Goal: Transaction & Acquisition: Purchase product/service

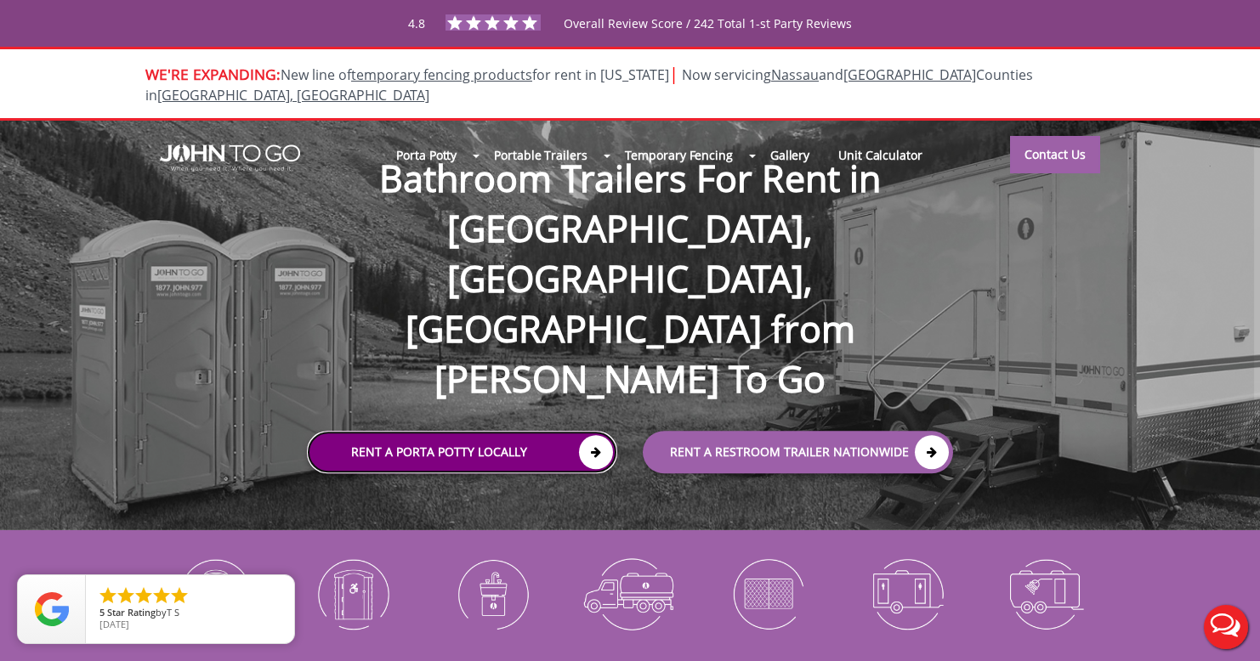
click at [470, 432] on link "Rent a Porta Potty Locally" at bounding box center [462, 453] width 310 height 42
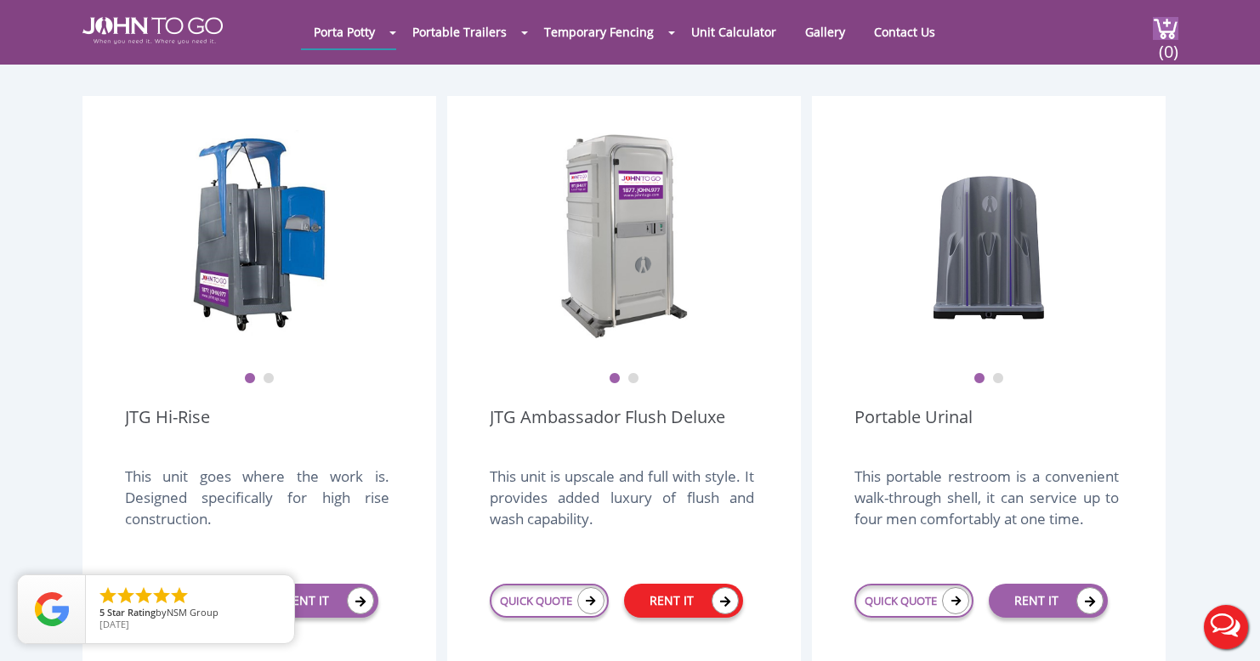
scroll to position [1190, 0]
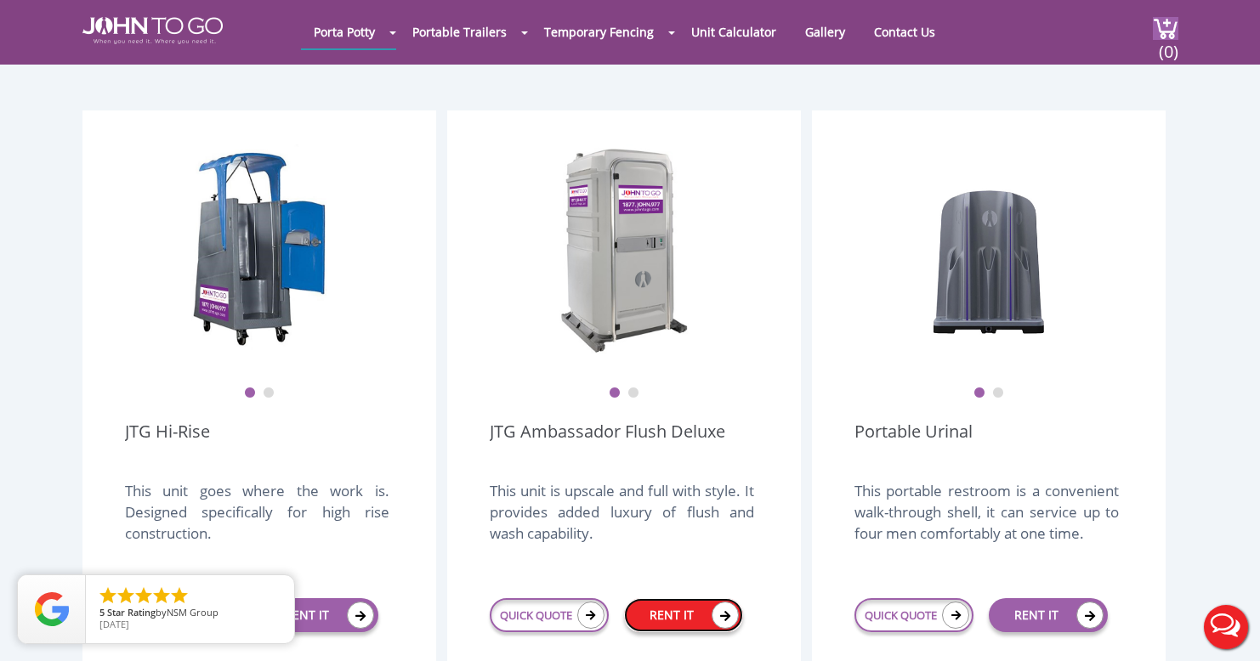
click at [676, 598] on link "RENT IT" at bounding box center [683, 615] width 119 height 34
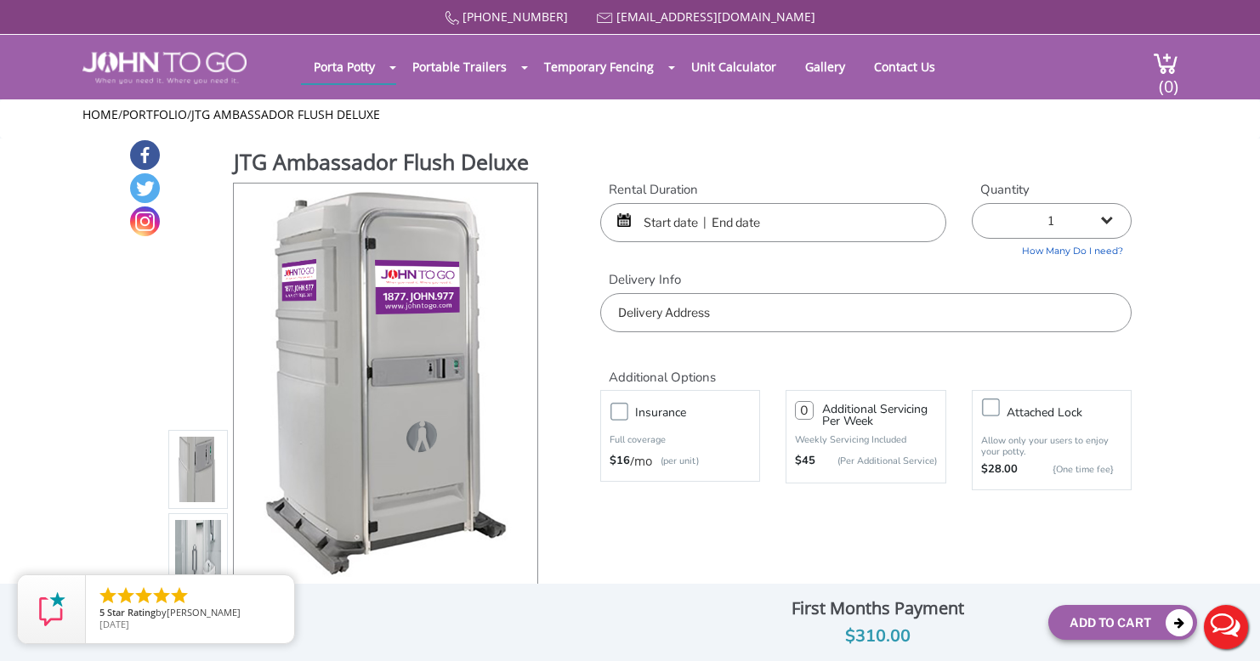
click at [625, 223] on div at bounding box center [773, 222] width 346 height 39
click at [625, 221] on div at bounding box center [773, 222] width 346 height 39
click at [632, 220] on input "text" at bounding box center [773, 222] width 346 height 39
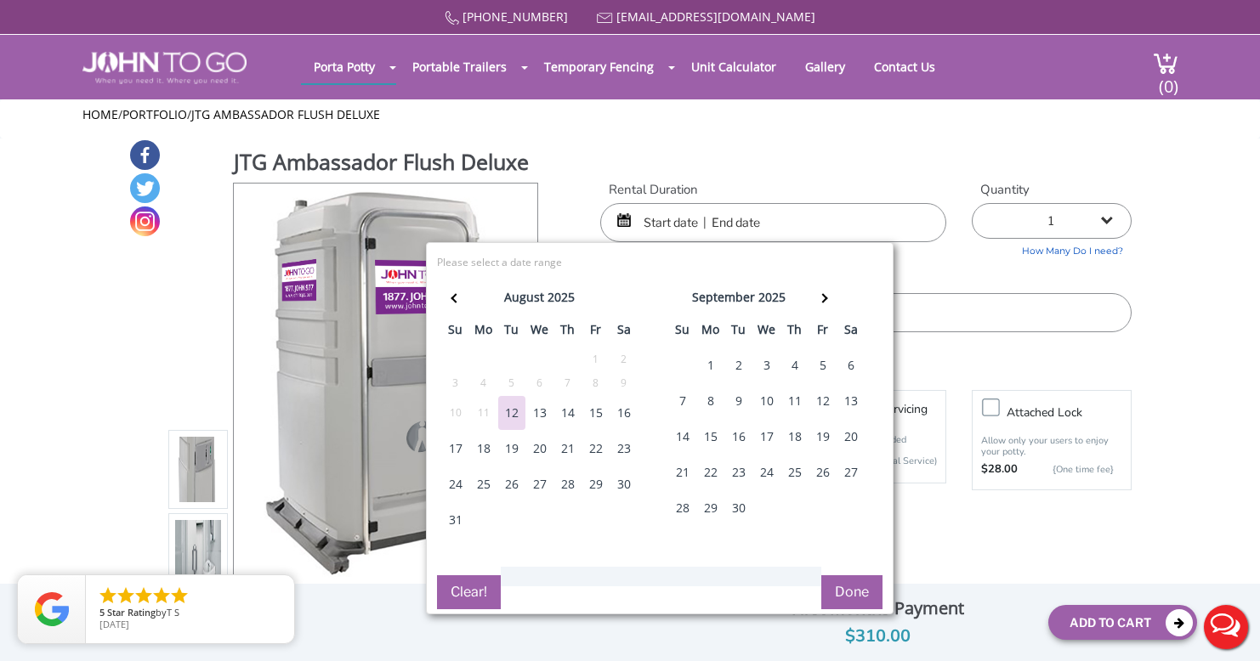
click at [598, 416] on div "15" at bounding box center [595, 413] width 27 height 34
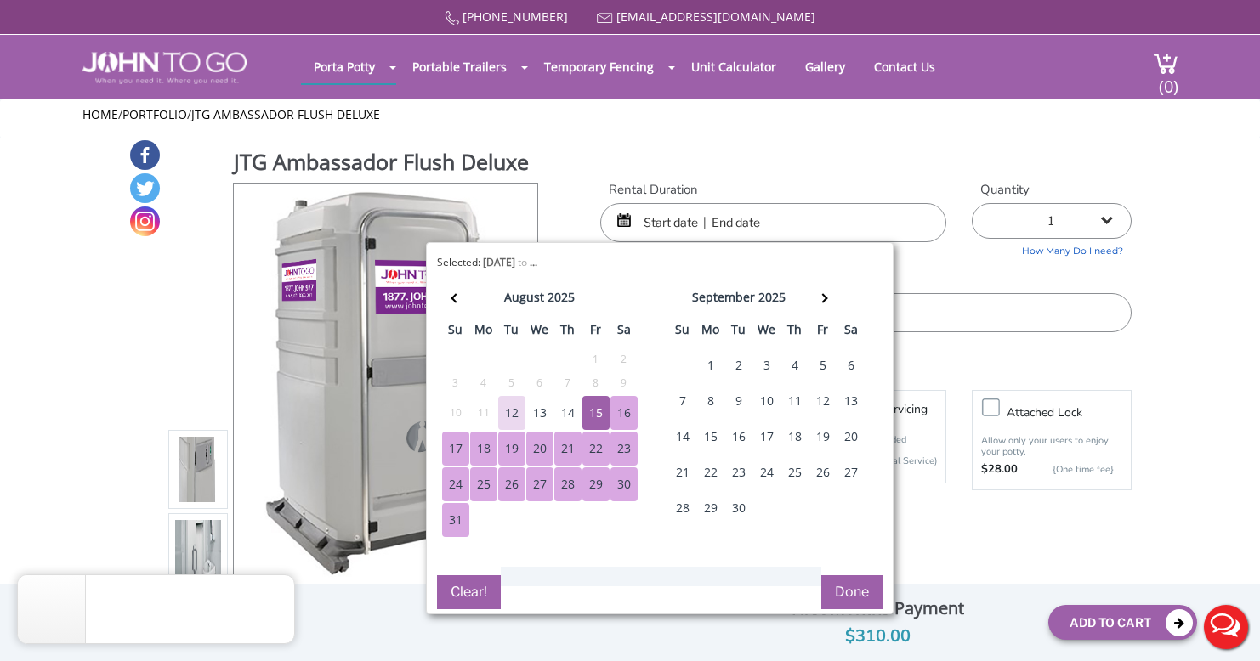
click at [453, 518] on div "31" at bounding box center [455, 520] width 27 height 34
type input "[DATE] to [DATE]"
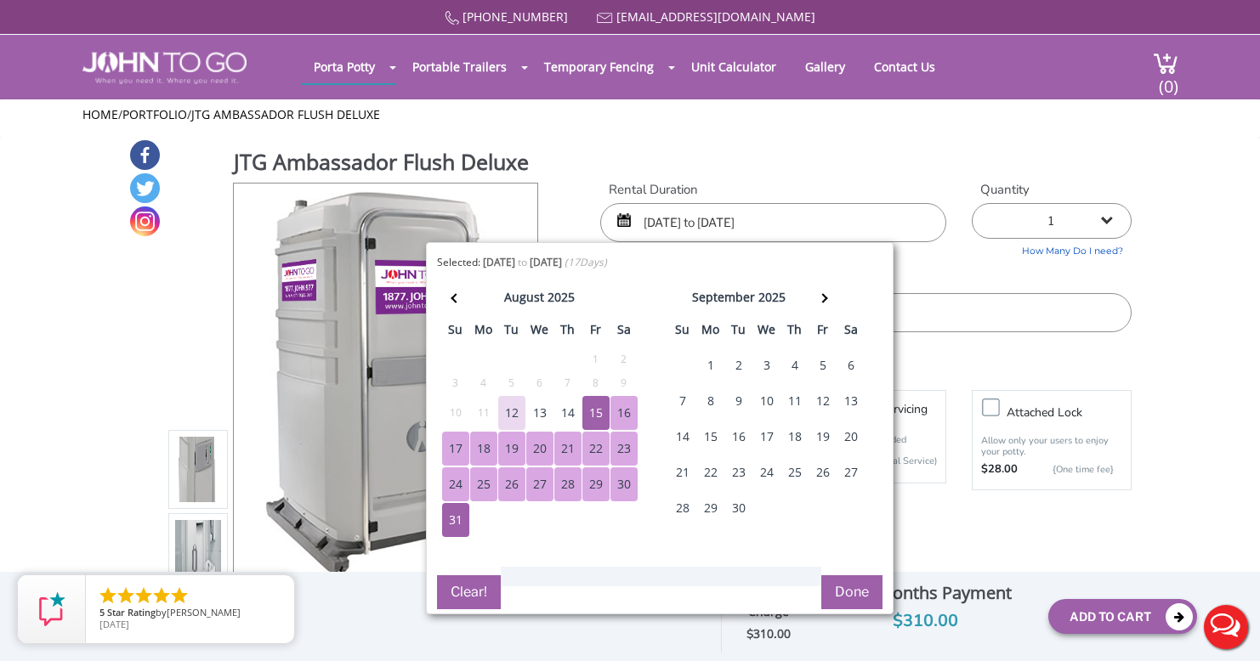
click at [852, 593] on button "Done" at bounding box center [851, 592] width 61 height 34
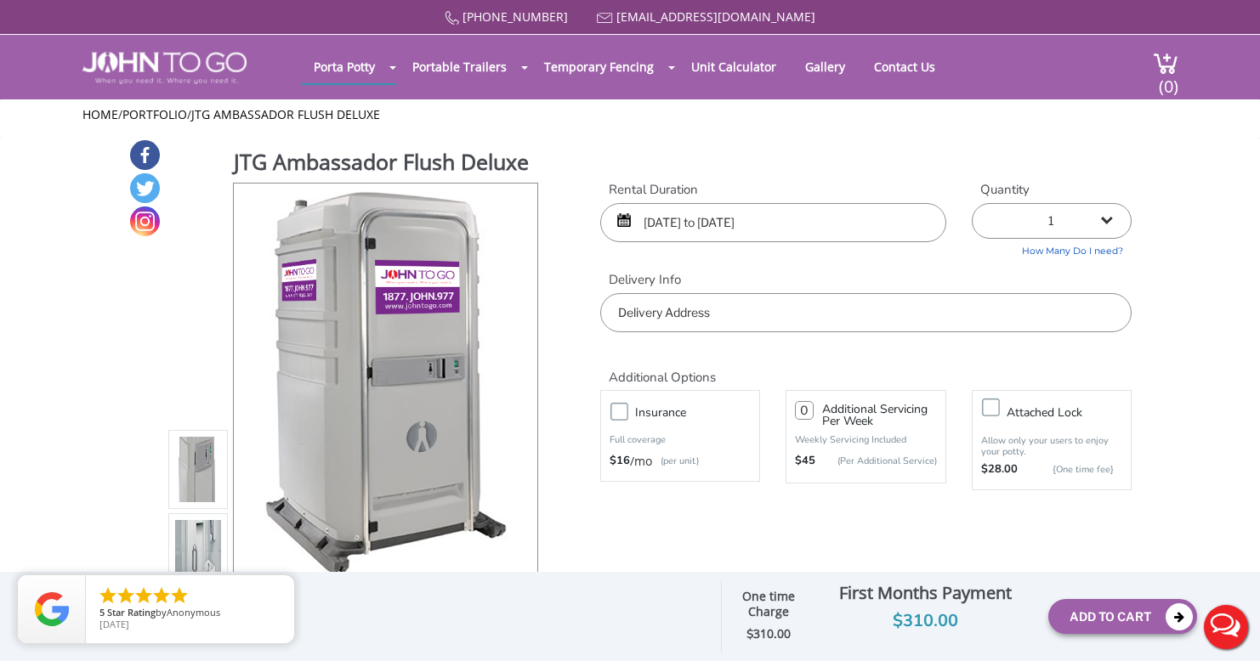
click at [1112, 219] on select "1 2 (5% discount) 3 (8% discount) 4 (10% discount) 5 (12% discount) 6 (12% disc…" at bounding box center [1052, 221] width 160 height 36
select select "2"
click at [972, 203] on select "1 2 (5% discount) 3 (8% discount) 4 (10% discount) 5 (12% discount) 6 (12% disc…" at bounding box center [1052, 221] width 160 height 36
click at [904, 317] on input "text" at bounding box center [865, 312] width 531 height 39
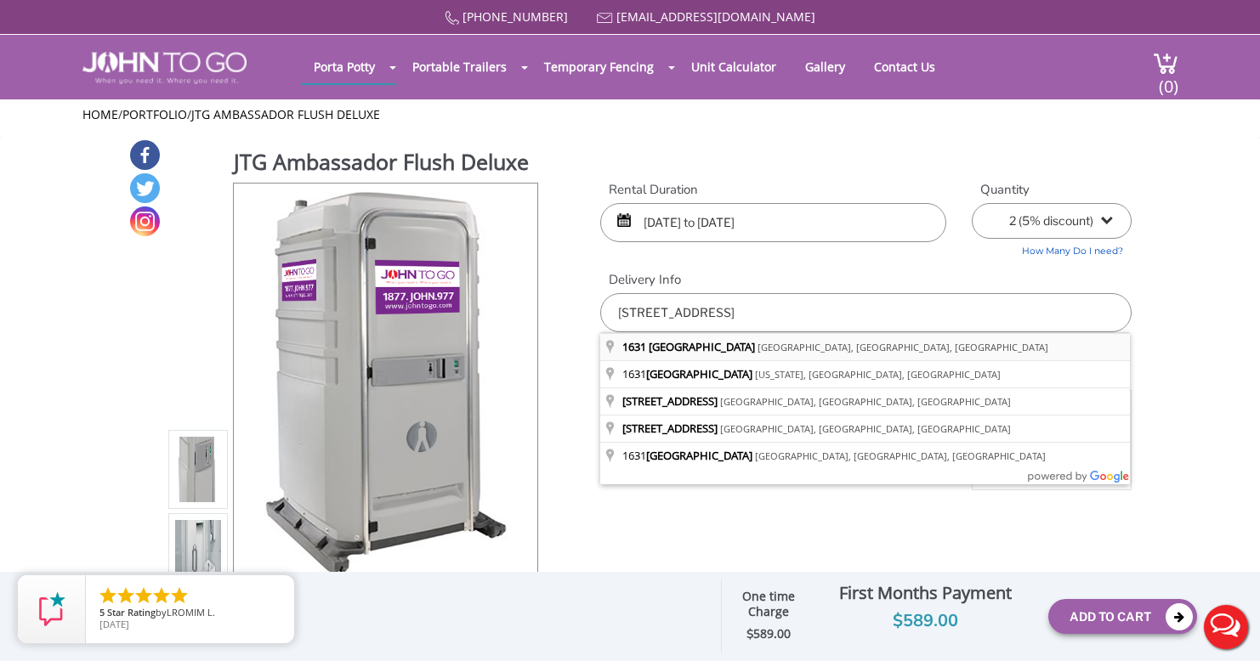
type input "1631 East 96th Street, Brooklyn, NY, USA"
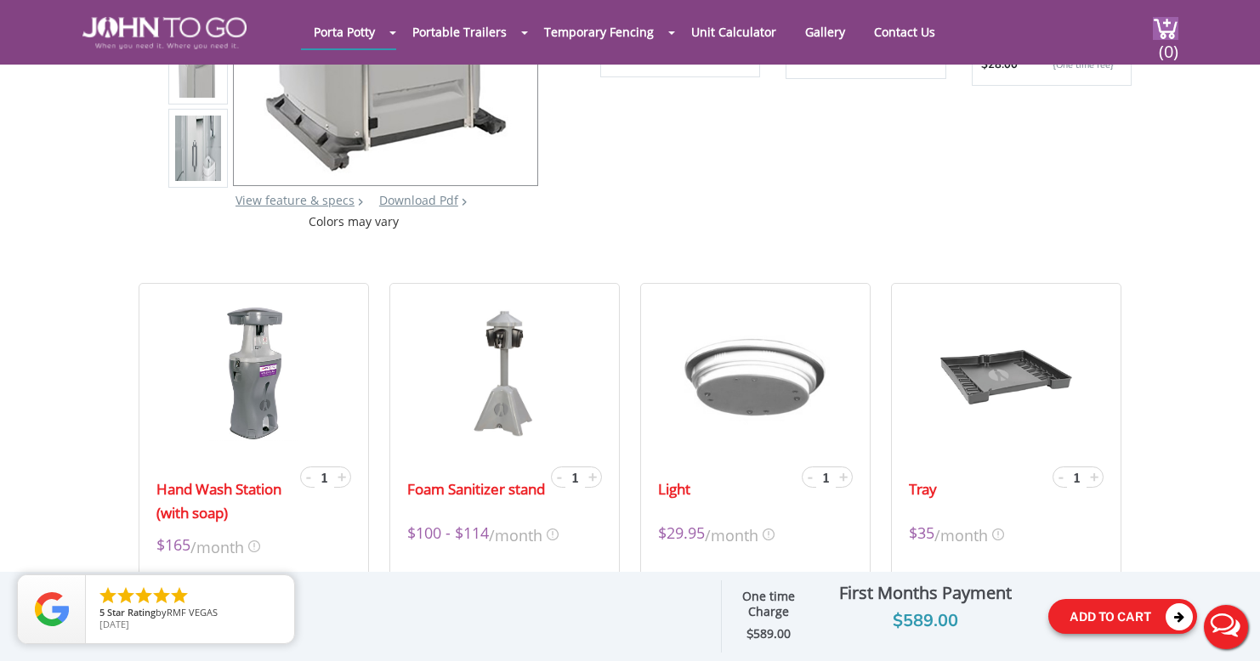
click at [1109, 628] on button "Add To Cart" at bounding box center [1122, 616] width 149 height 35
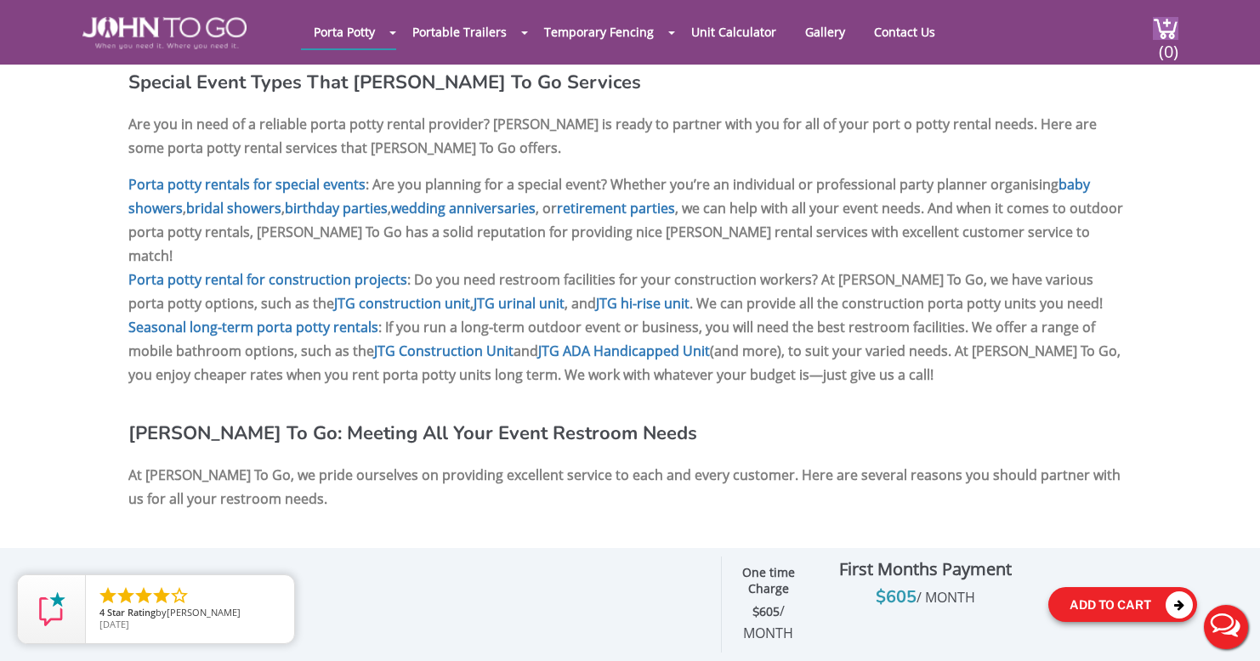
scroll to position [2890, 0]
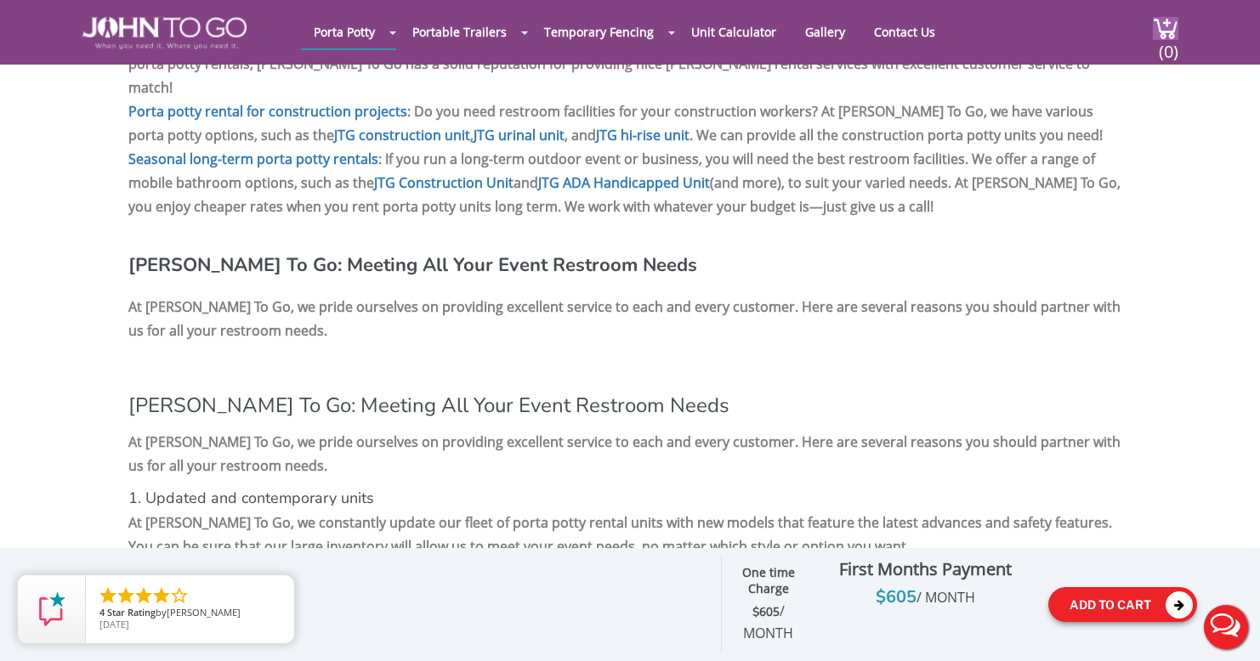
click at [1128, 608] on button "Add To Cart" at bounding box center [1122, 604] width 149 height 35
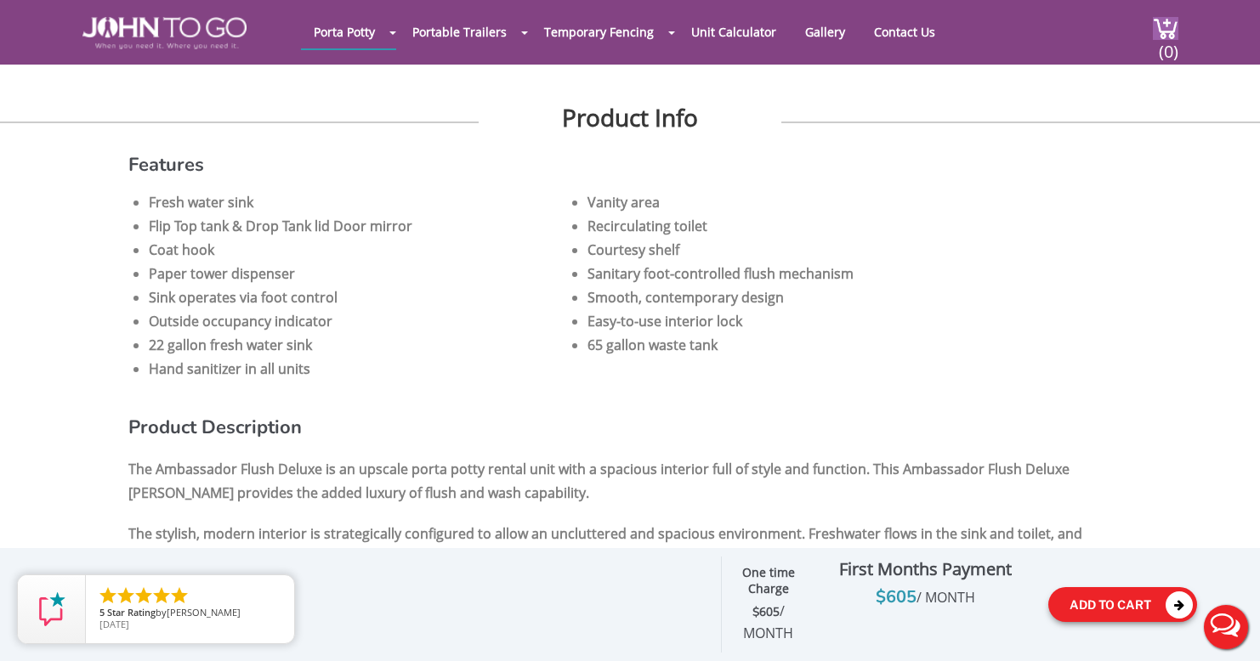
scroll to position [1530, 0]
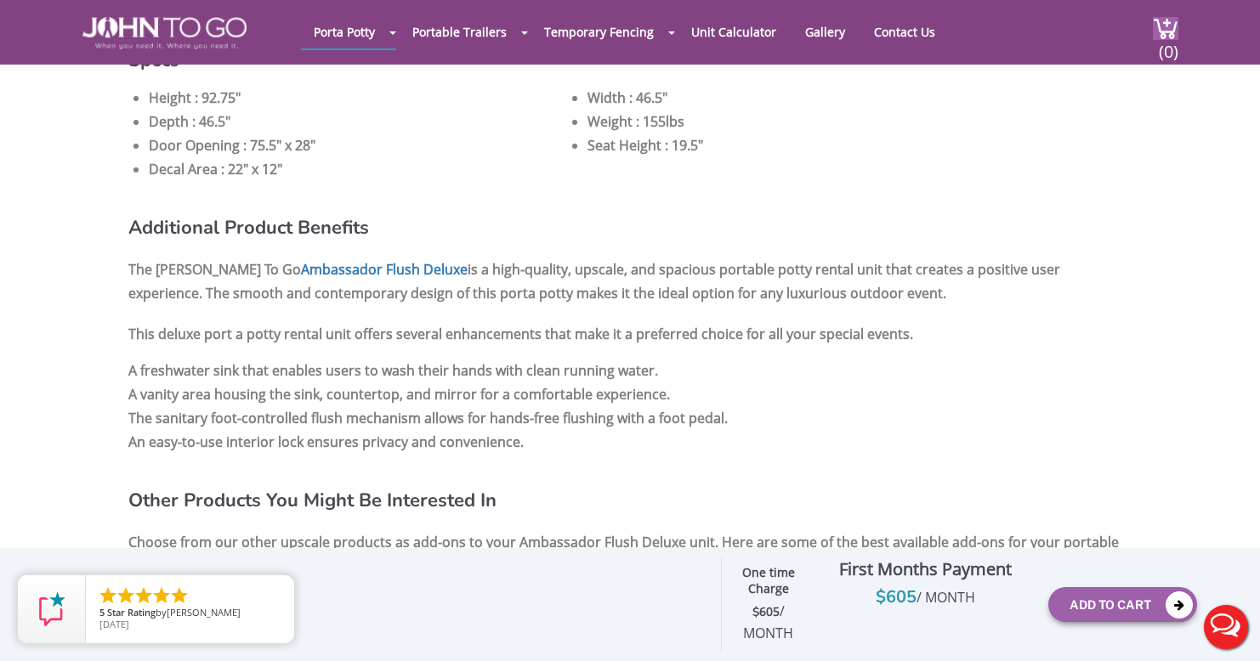
click at [1232, 620] on button "Live Chat" at bounding box center [1226, 627] width 68 height 68
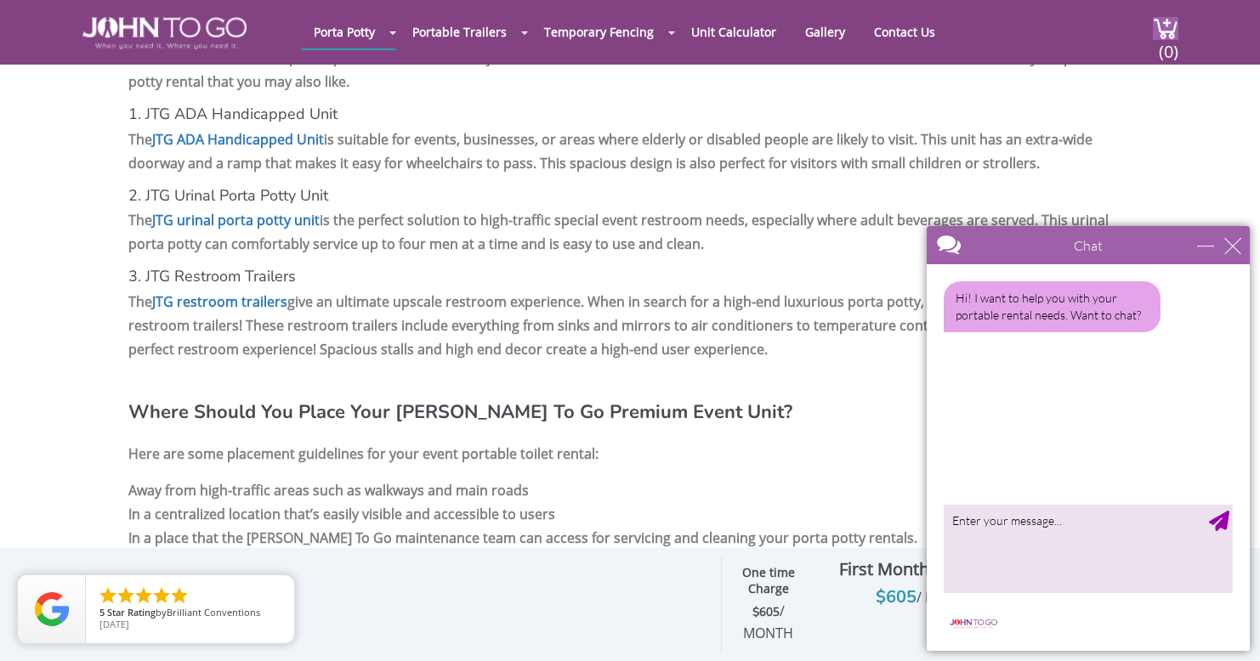
scroll to position [1615, 0]
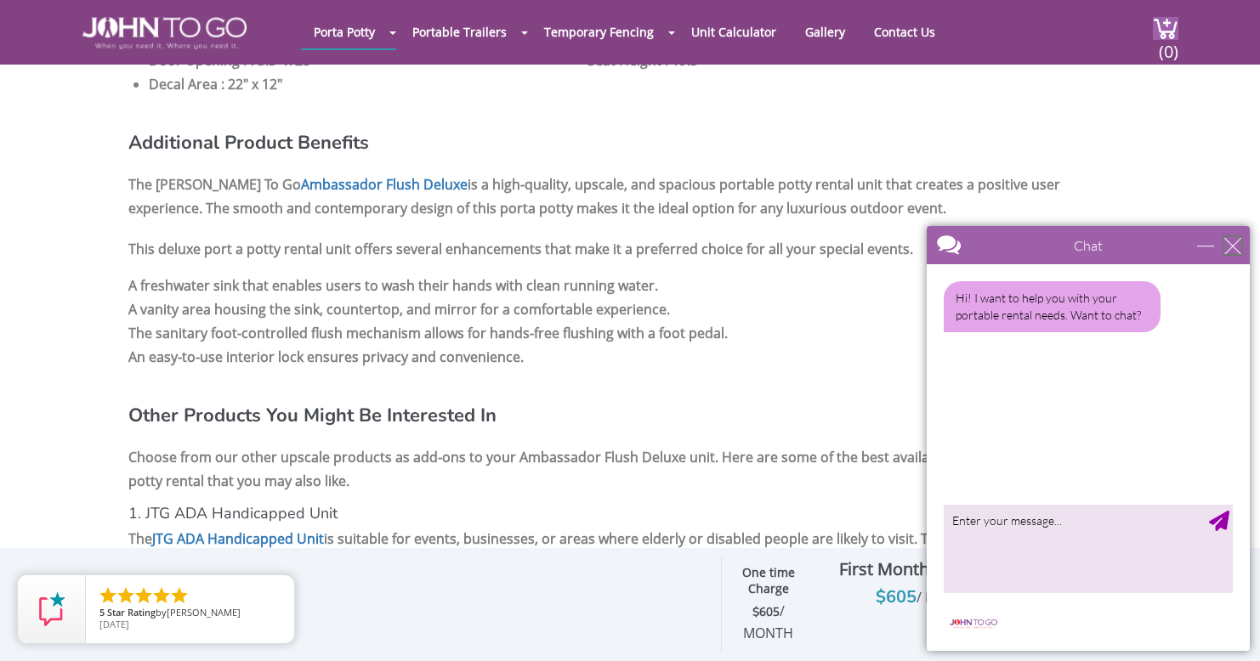
click at [1235, 242] on div "close" at bounding box center [1232, 245] width 17 height 17
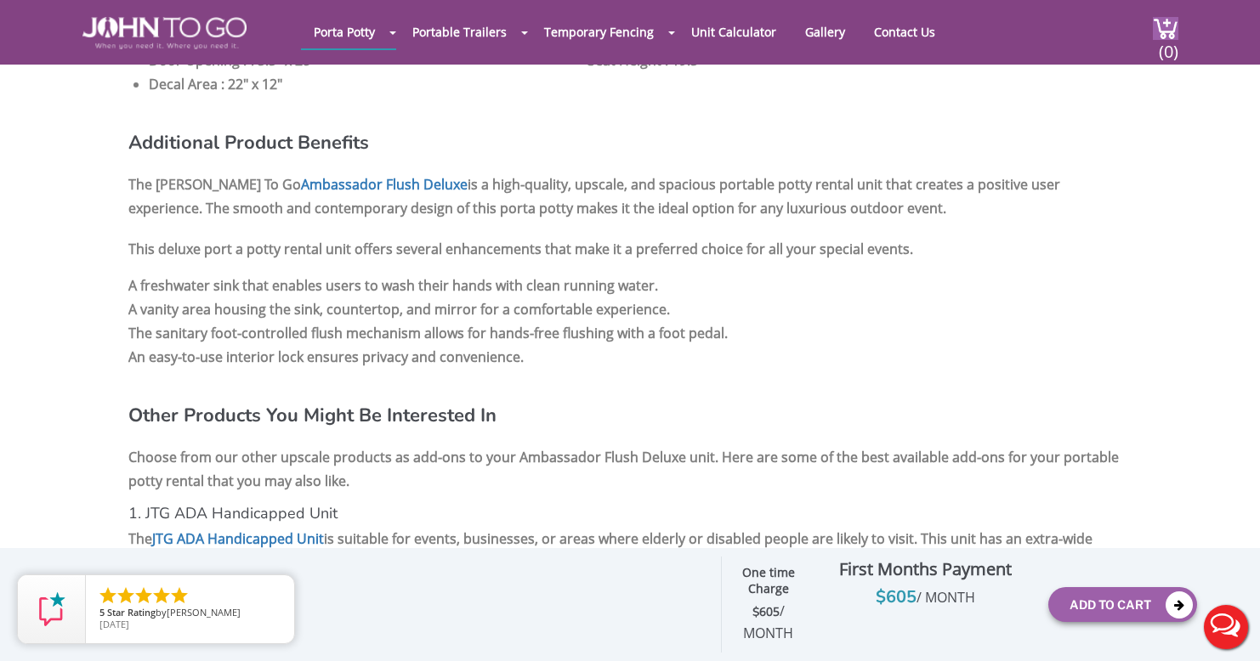
scroll to position [0, 0]
click at [1168, 22] on img at bounding box center [1165, 28] width 25 height 23
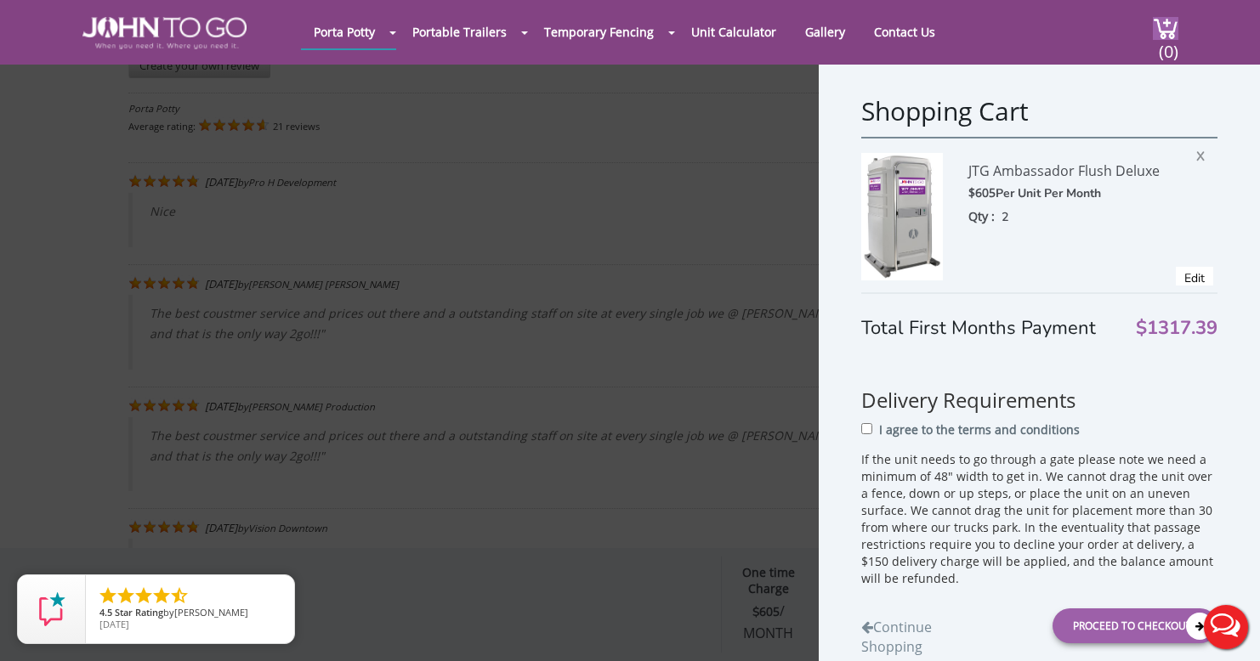
scroll to position [4368, 0]
click at [888, 353] on div "Total First Months Payment $1317.39 Delivery Requirements I agree to the terms …" at bounding box center [1039, 475] width 356 height 379
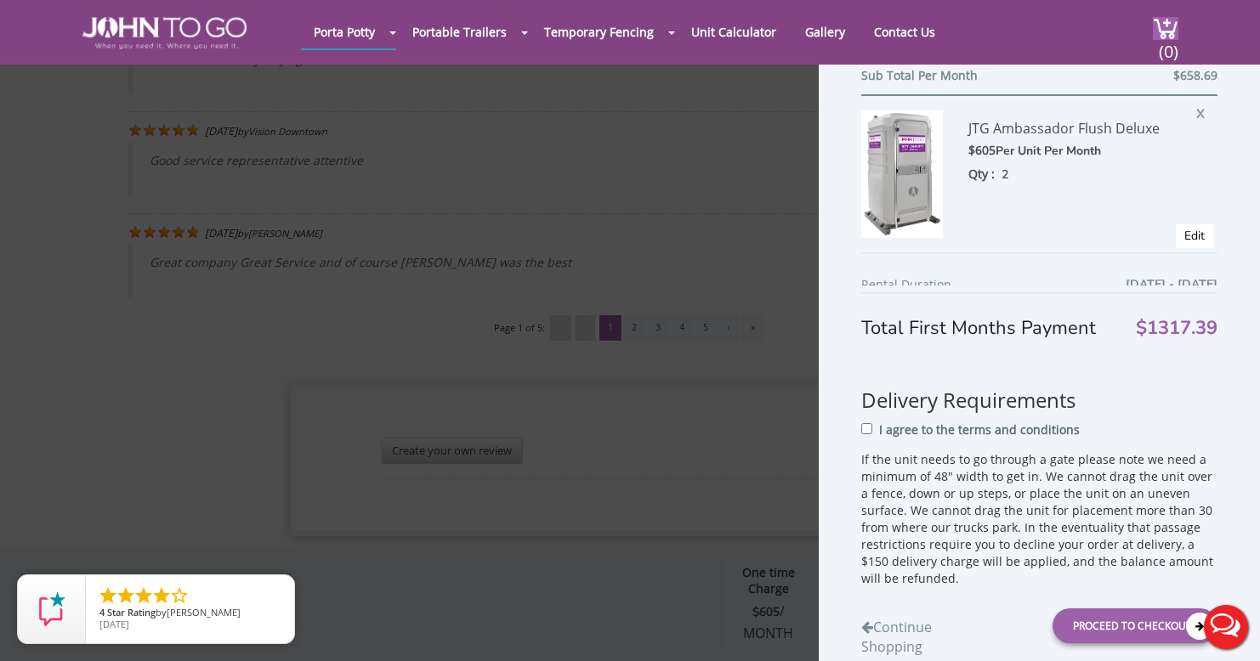
scroll to position [310, 0]
click at [1196, 114] on span "X" at bounding box center [1204, 110] width 17 height 22
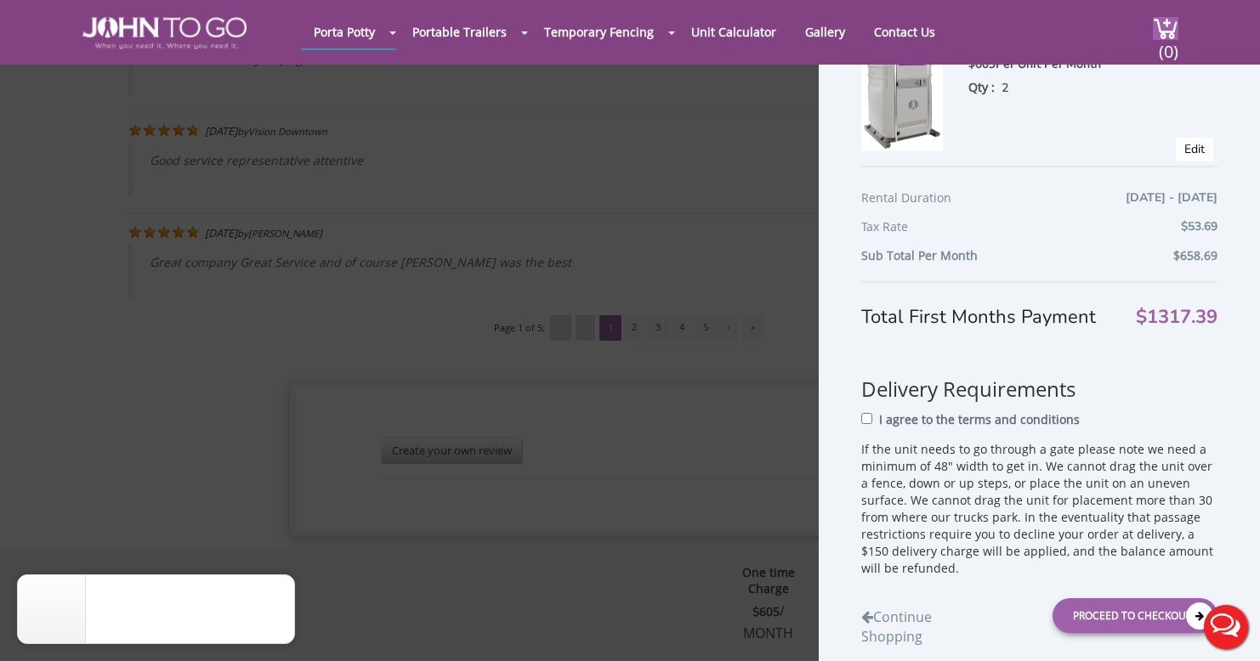
scroll to position [128, 0]
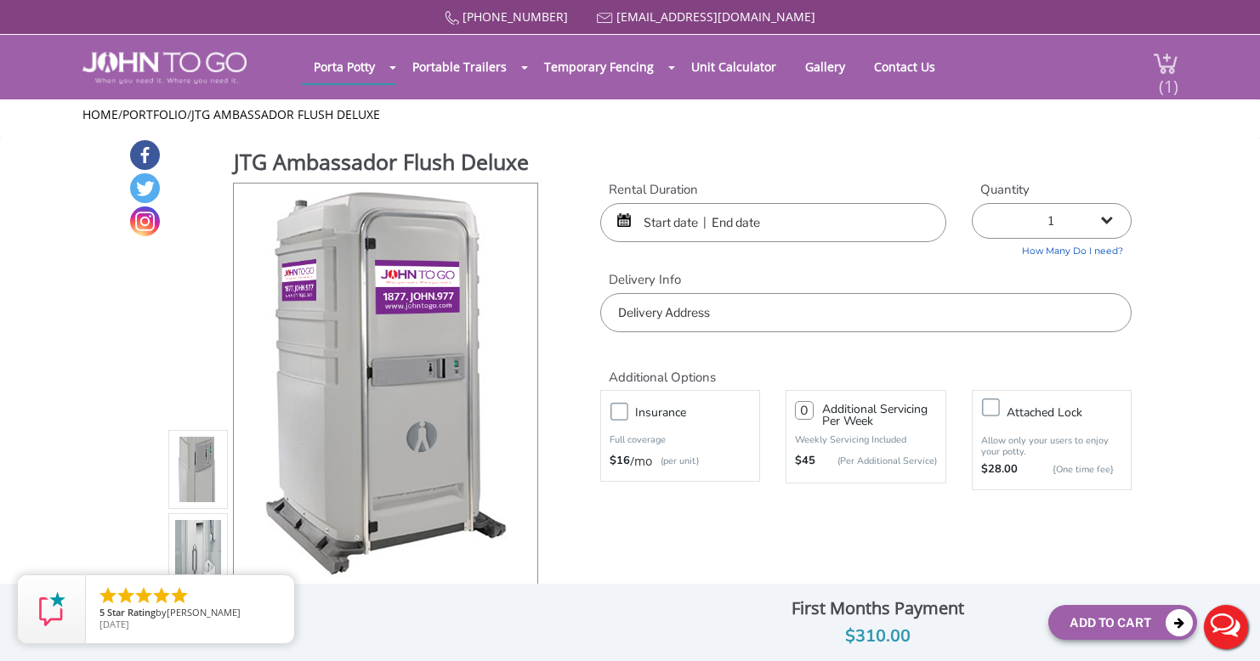
click at [1170, 67] on span "(1)" at bounding box center [1168, 79] width 20 height 37
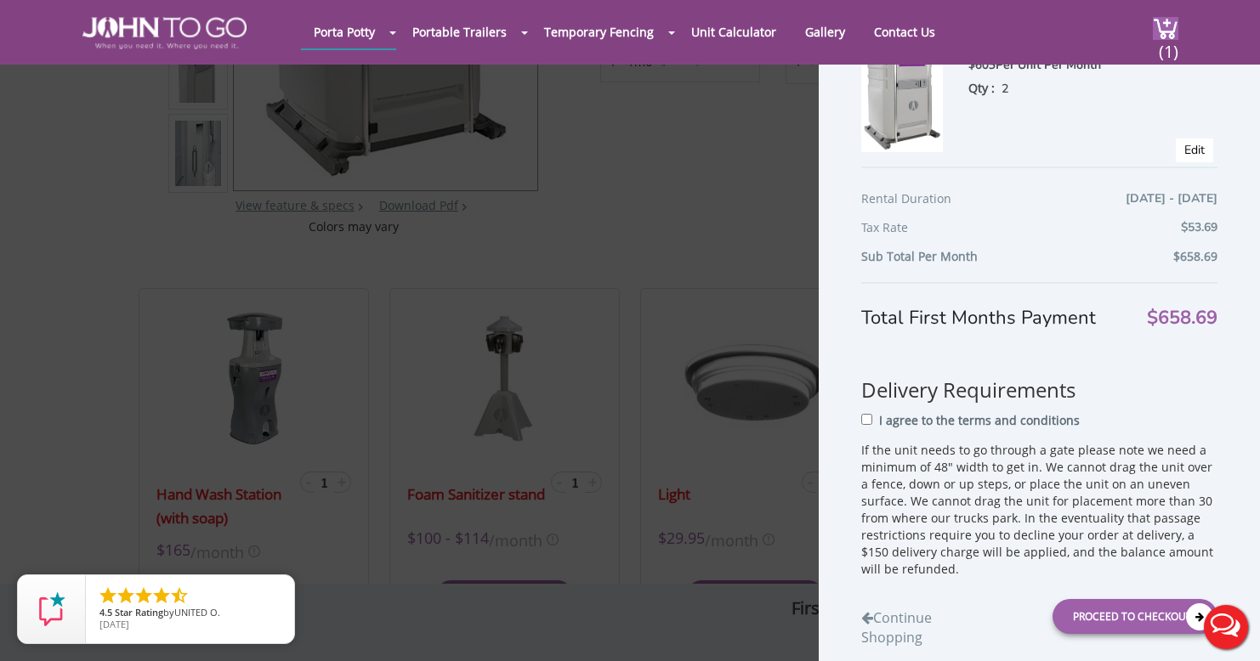
scroll to position [340, 0]
click at [865, 418] on input "I agree to the terms and conditions" at bounding box center [866, 419] width 11 height 11
checkbox input "true"
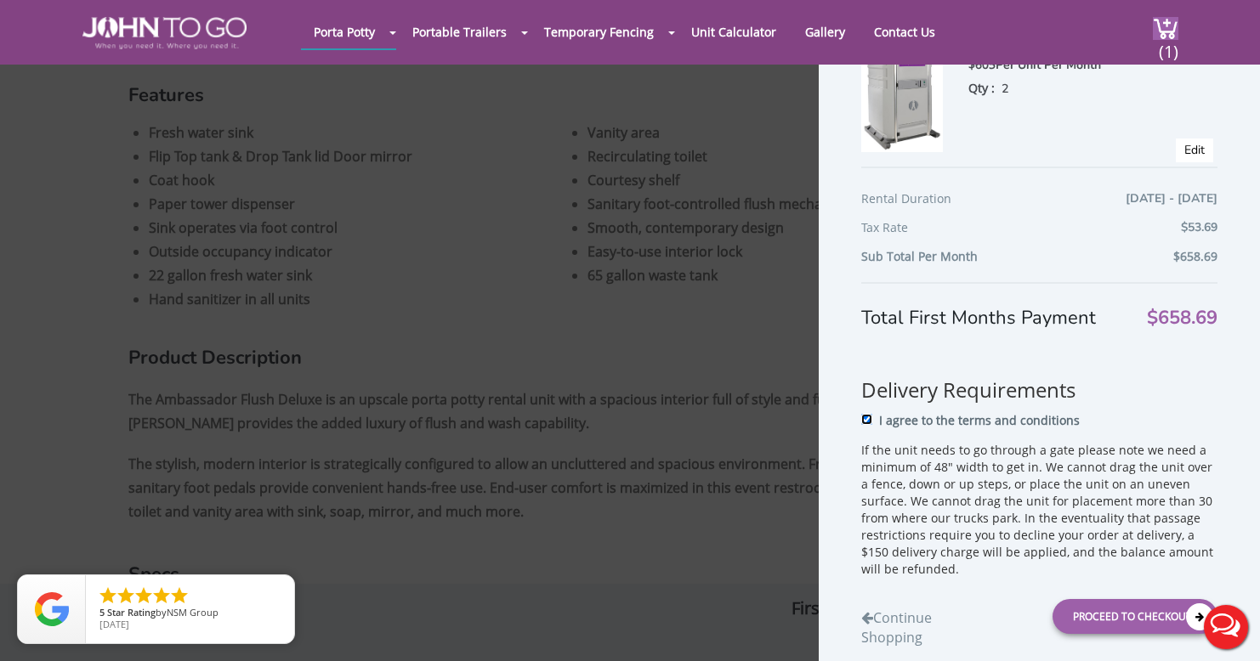
scroll to position [1020, 0]
click at [1096, 609] on div "Proceed to Checkout" at bounding box center [1134, 616] width 165 height 35
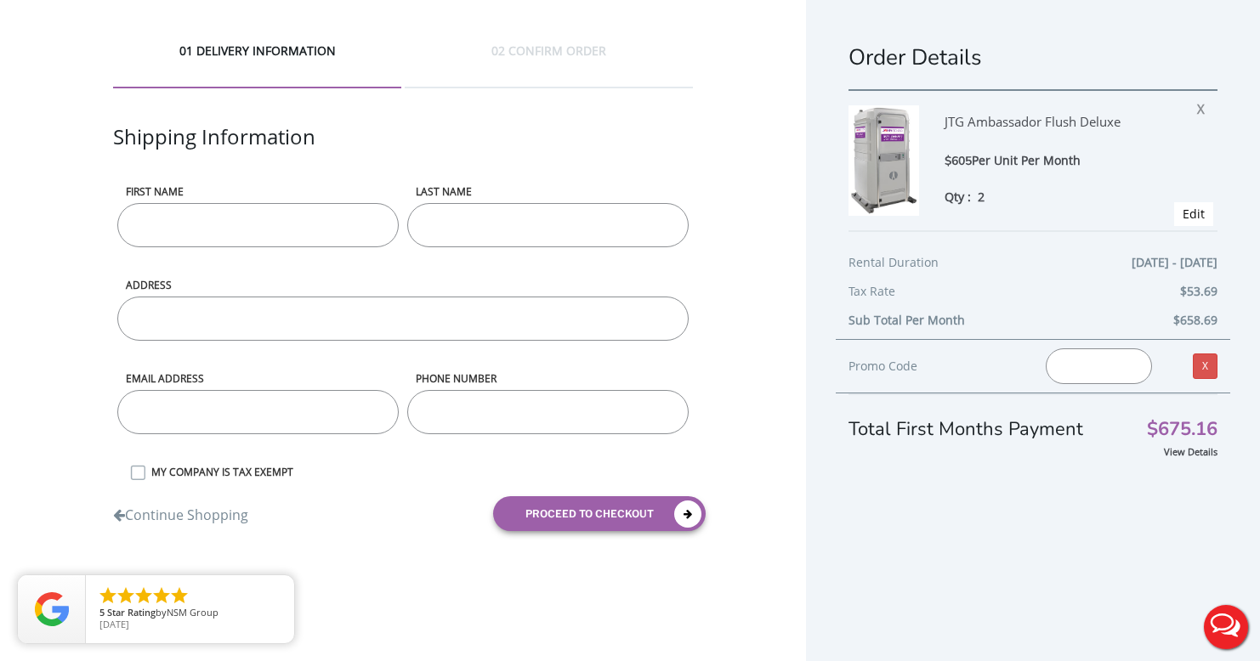
click at [286, 226] on input "First name" at bounding box center [257, 225] width 281 height 44
type input "KUTI"
click at [525, 224] on input "LAST NAME" at bounding box center [547, 225] width 281 height 44
type input "GRANT"
click at [210, 321] on input "ADDRESS" at bounding box center [402, 319] width 571 height 44
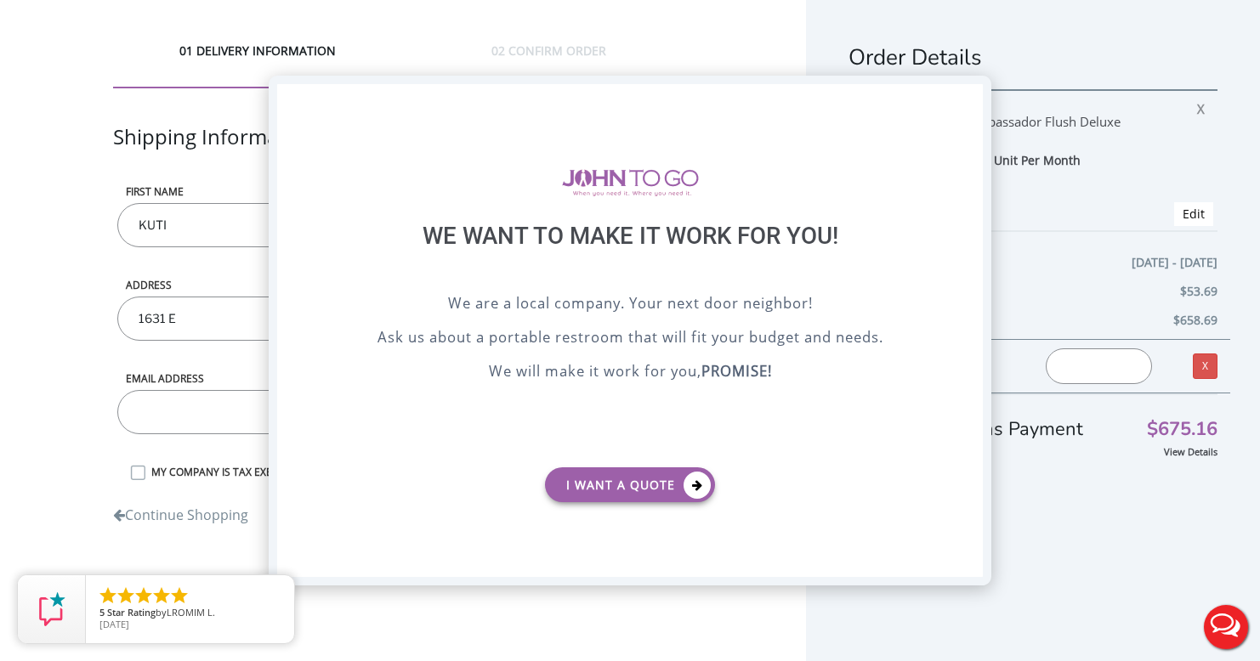
click at [963, 109] on div "X" at bounding box center [969, 98] width 26 height 29
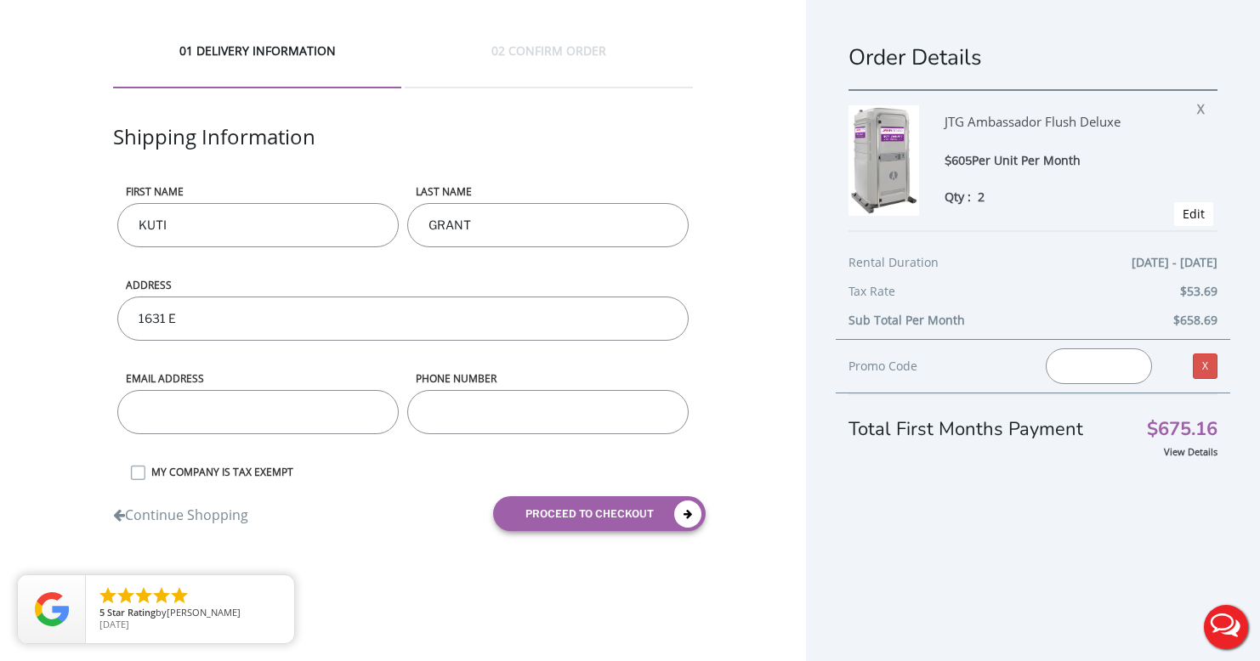
click at [354, 320] on input "1631 E" at bounding box center [402, 319] width 571 height 44
type input "1631 E 96TH"
drag, startPoint x: 179, startPoint y: 230, endPoint x: 105, endPoint y: 218, distance: 75.7
click at [105, 218] on div "01 DELIVERY INFORMATION 02 CONFIRM ORDER Shipping Information First name KUTI L…" at bounding box center [403, 293] width 806 height 586
type input "DWAYNE"
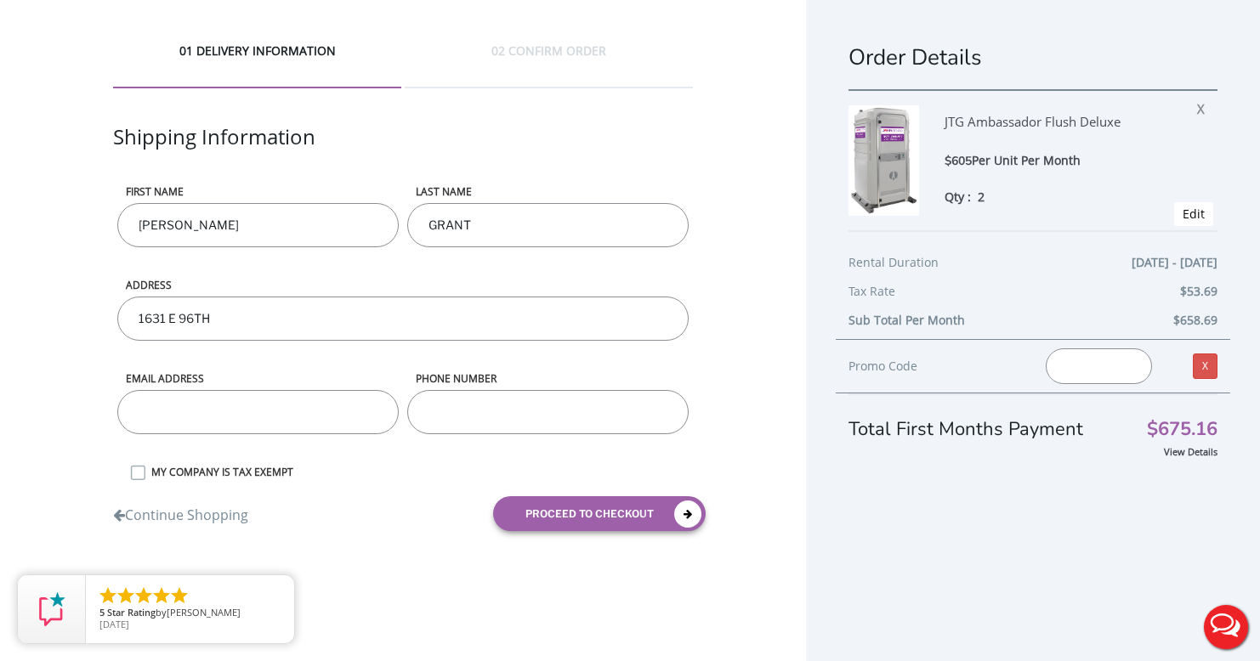
click at [321, 314] on input "1631 E 96TH" at bounding box center [402, 319] width 571 height 44
click at [268, 419] on input "email" at bounding box center [257, 412] width 281 height 44
type input "MUBARAKVIBES@GMAIL.COM"
click at [477, 408] on input "phone number" at bounding box center [547, 412] width 281 height 44
type input "3476781451"
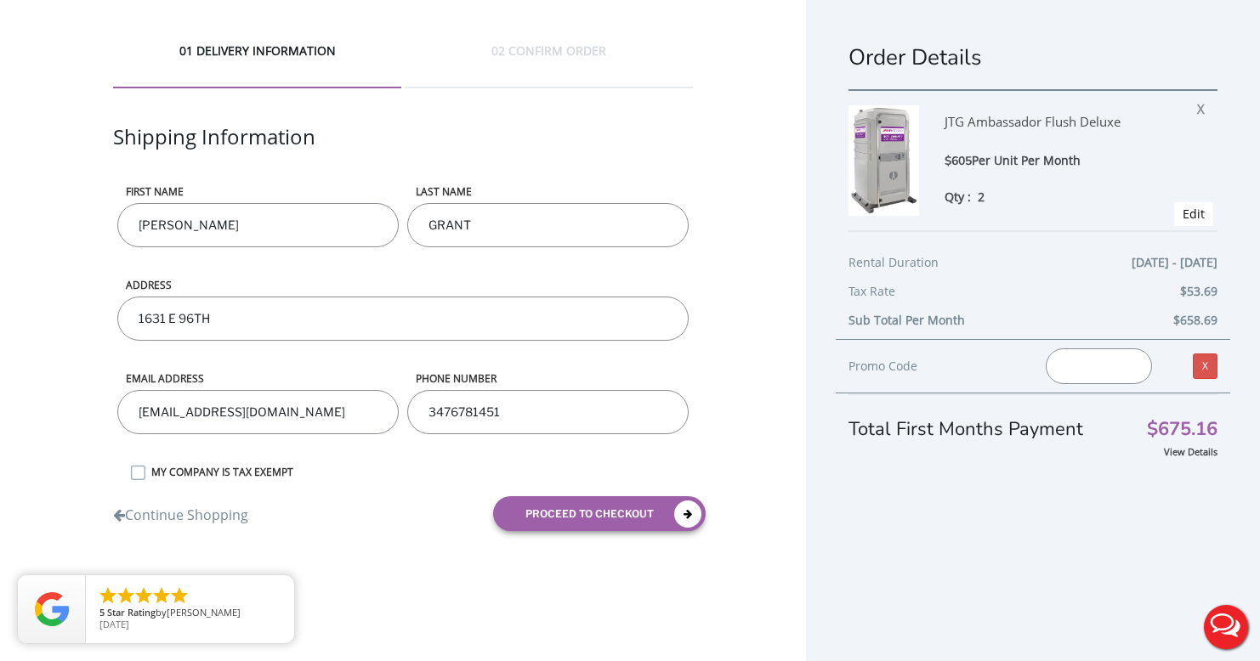
click at [245, 320] on input "1631 E 96TH" at bounding box center [402, 319] width 571 height 44
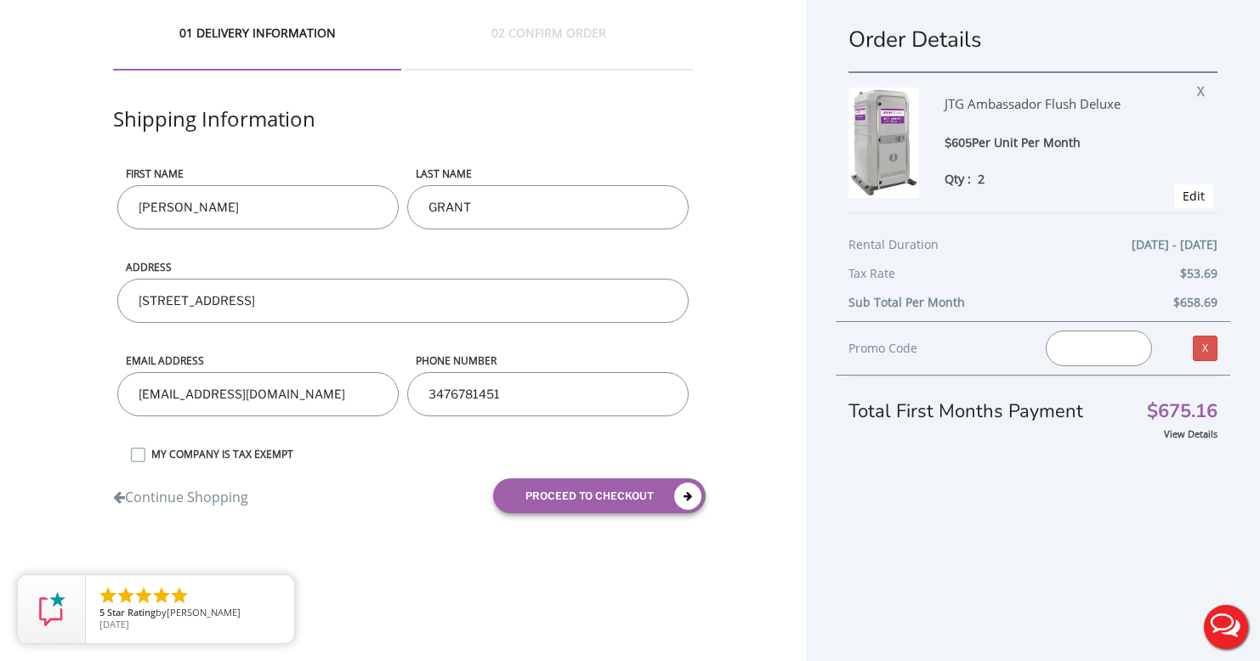
scroll to position [33, 0]
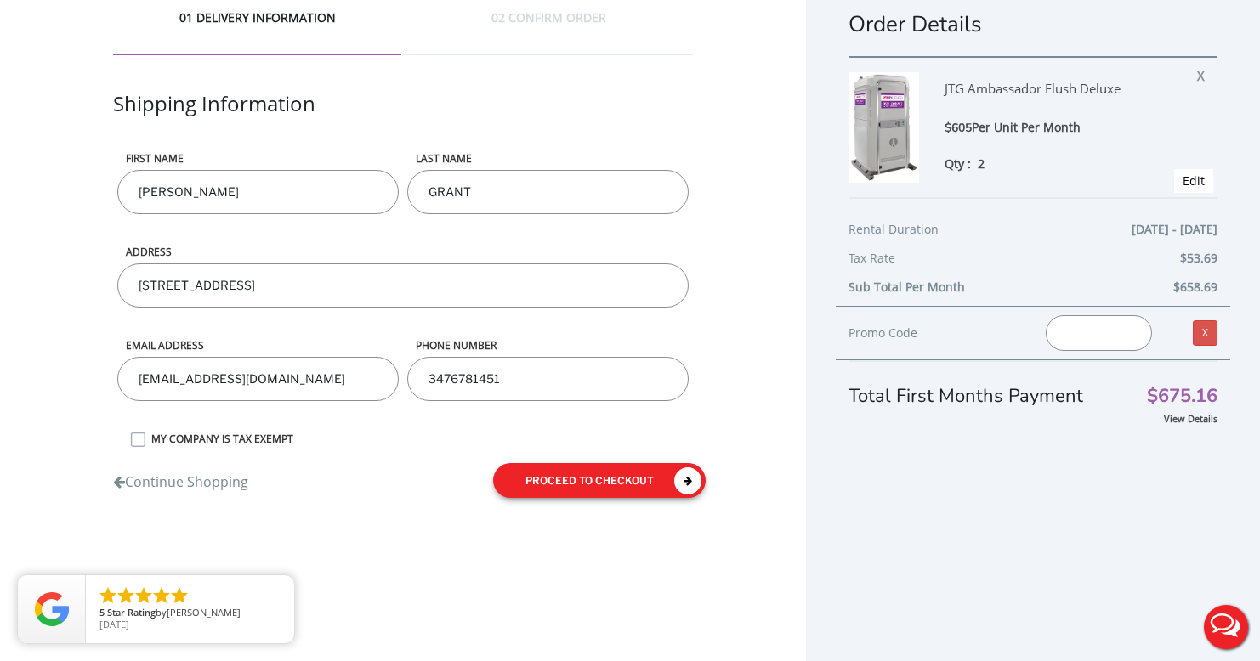
type input "1631 E 96 STREET, BROOKLYN NY 11236"
click at [576, 475] on button "proceed to checkout" at bounding box center [599, 480] width 212 height 35
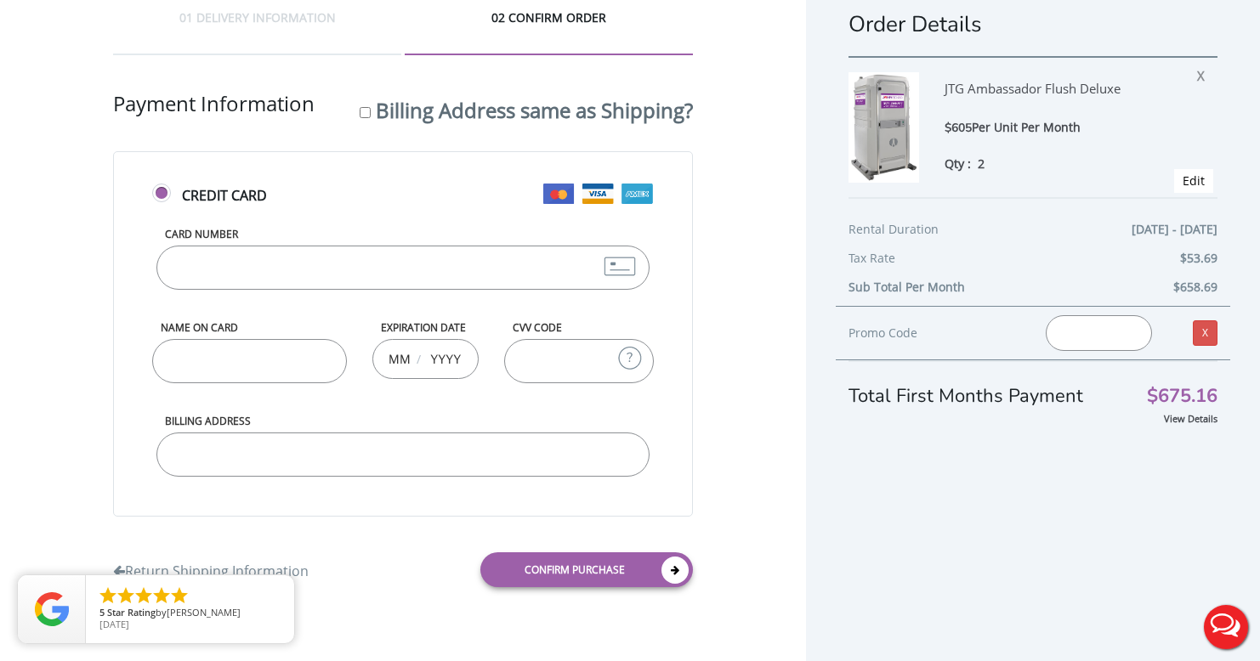
click at [492, 268] on input "Card Number" at bounding box center [402, 268] width 493 height 44
click at [496, 259] on input "Card Number" at bounding box center [402, 268] width 493 height 44
type input "4266841886013778"
click at [207, 374] on input "Name on Card" at bounding box center [249, 361] width 194 height 44
type input "k"
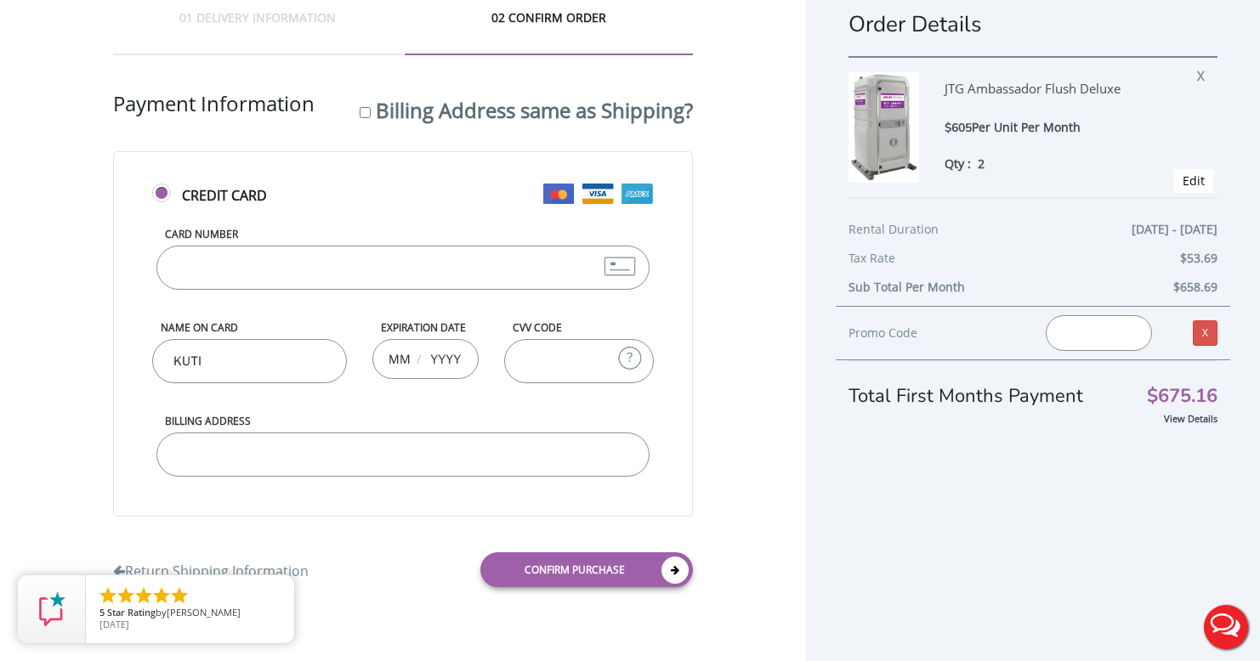
click at [416, 358] on span "/" at bounding box center [419, 359] width 8 height 17
click at [411, 358] on div "/" at bounding box center [425, 359] width 106 height 40
click at [410, 364] on div "/" at bounding box center [425, 359] width 106 height 40
click at [280, 368] on input "KUTI" at bounding box center [249, 361] width 194 height 44
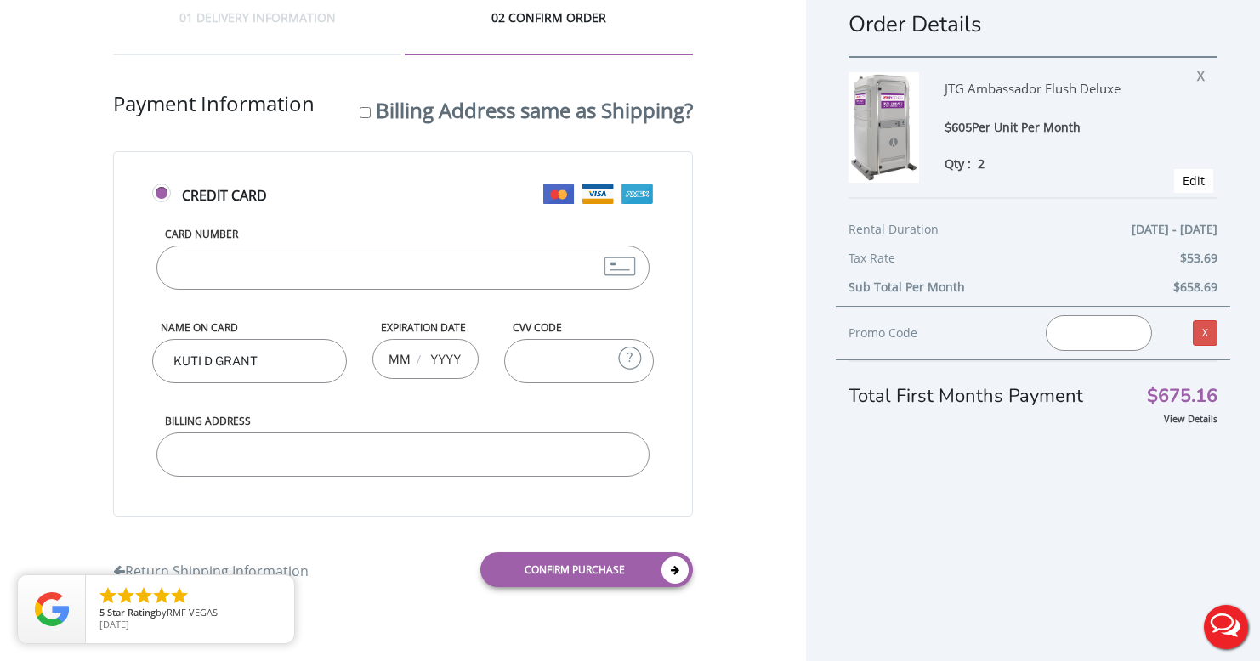
type input "KUTI D GRANT"
drag, startPoint x: 418, startPoint y: 352, endPoint x: 419, endPoint y: 362, distance: 10.2
click at [417, 355] on span "/" at bounding box center [419, 359] width 8 height 17
click at [420, 363] on span "/" at bounding box center [419, 359] width 8 height 17
click at [435, 359] on input "text" at bounding box center [445, 359] width 34 height 34
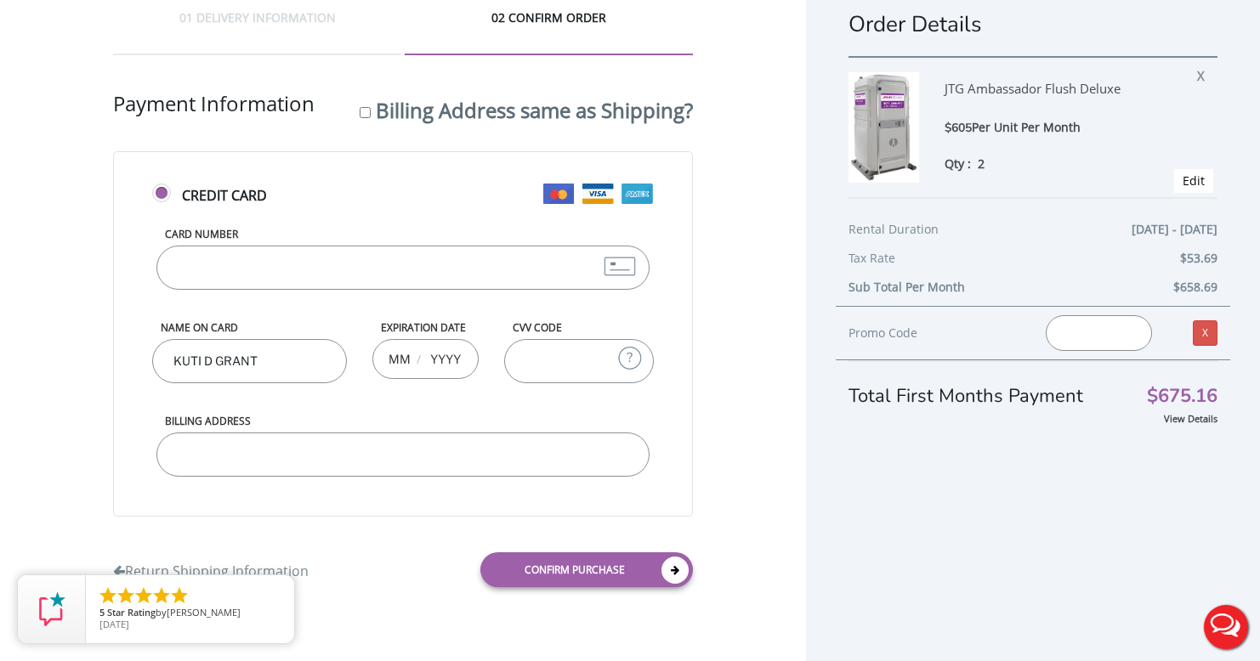
drag, startPoint x: 462, startPoint y: 355, endPoint x: 382, endPoint y: 360, distance: 79.2
click at [382, 360] on div "/" at bounding box center [425, 359] width 106 height 40
type input "0"
click at [406, 362] on input "text" at bounding box center [398, 359] width 21 height 34
type input "08"
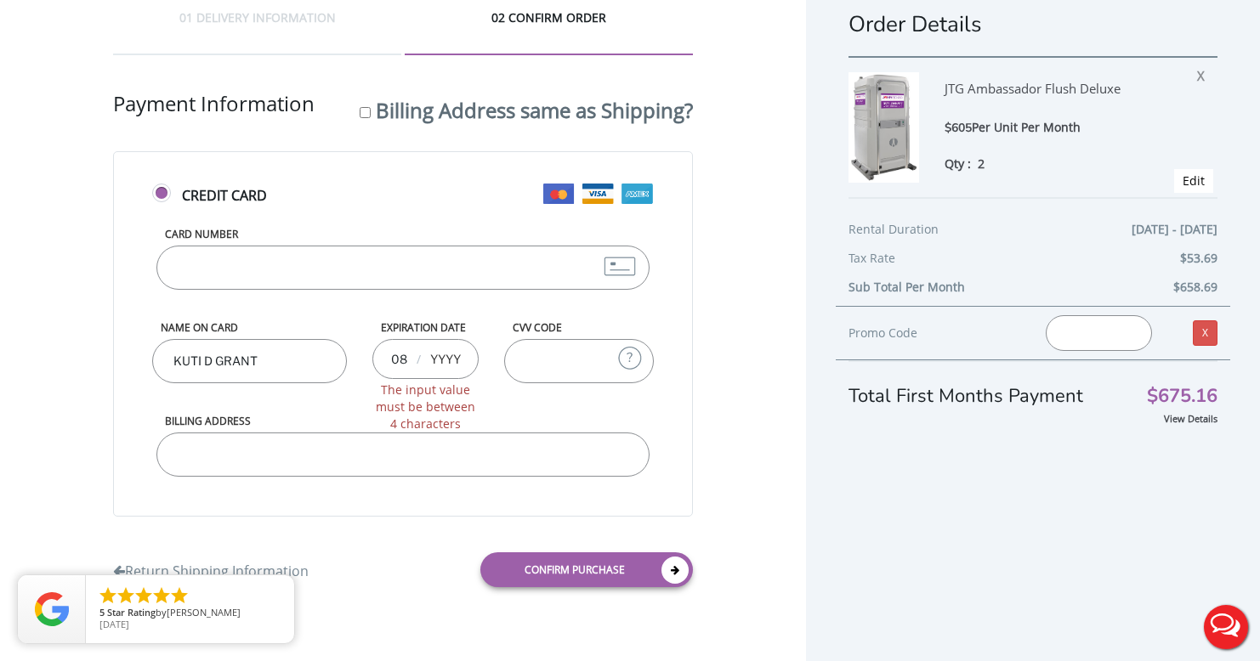
click at [454, 360] on input "text" at bounding box center [445, 359] width 34 height 34
type input "2030"
drag, startPoint x: 517, startPoint y: 360, endPoint x: 527, endPoint y: 371, distance: 15.0
click at [518, 360] on input "CVV Code" at bounding box center [579, 361] width 150 height 44
type input "242"
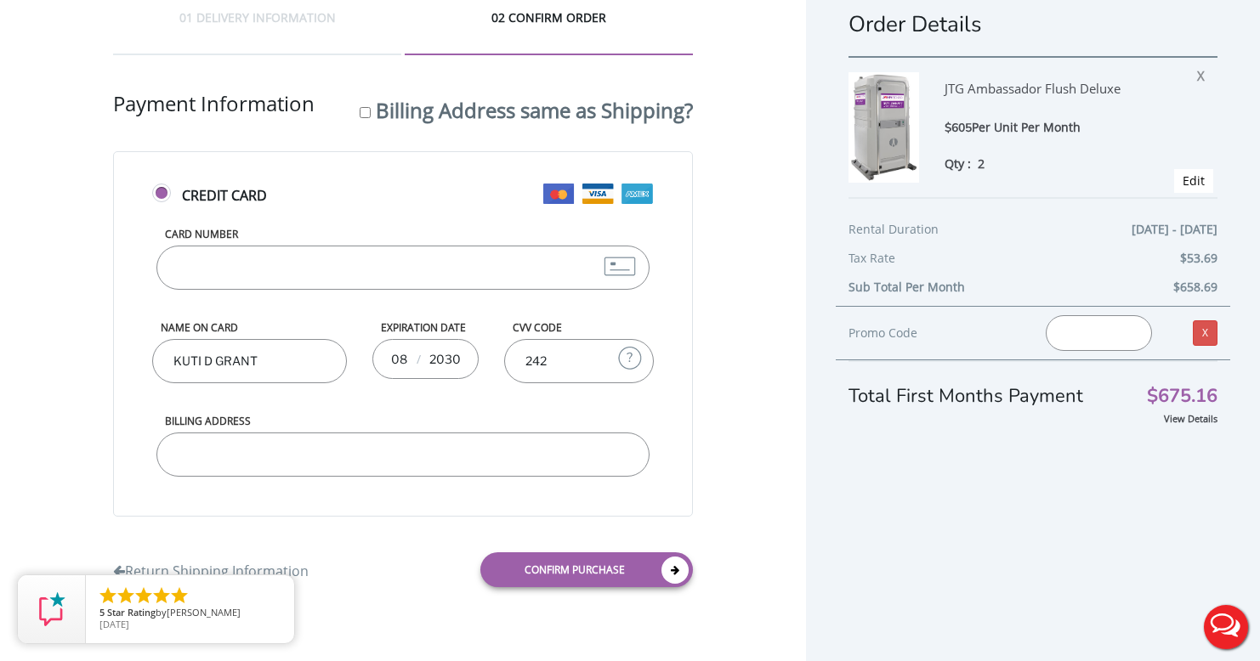
click at [520, 447] on input "Billing Address" at bounding box center [402, 455] width 493 height 44
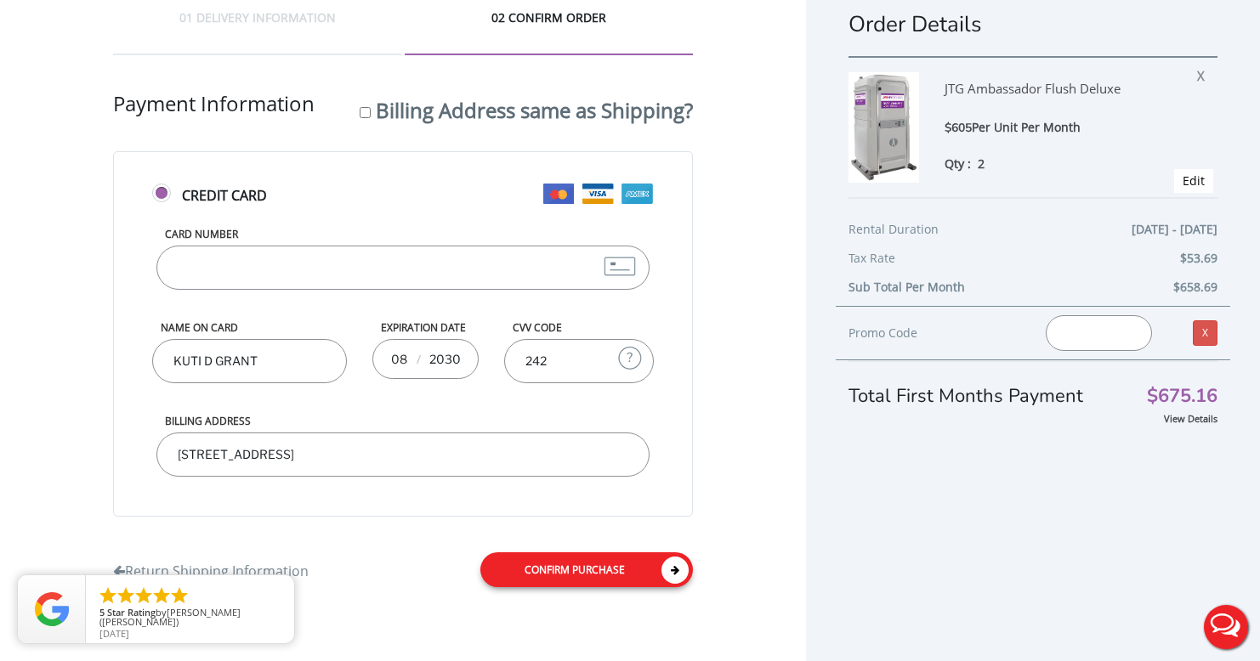
type input "550 Ocean Ave, BROOKLYN NY 11226"
click at [613, 563] on link "Confirm purchase" at bounding box center [586, 569] width 212 height 35
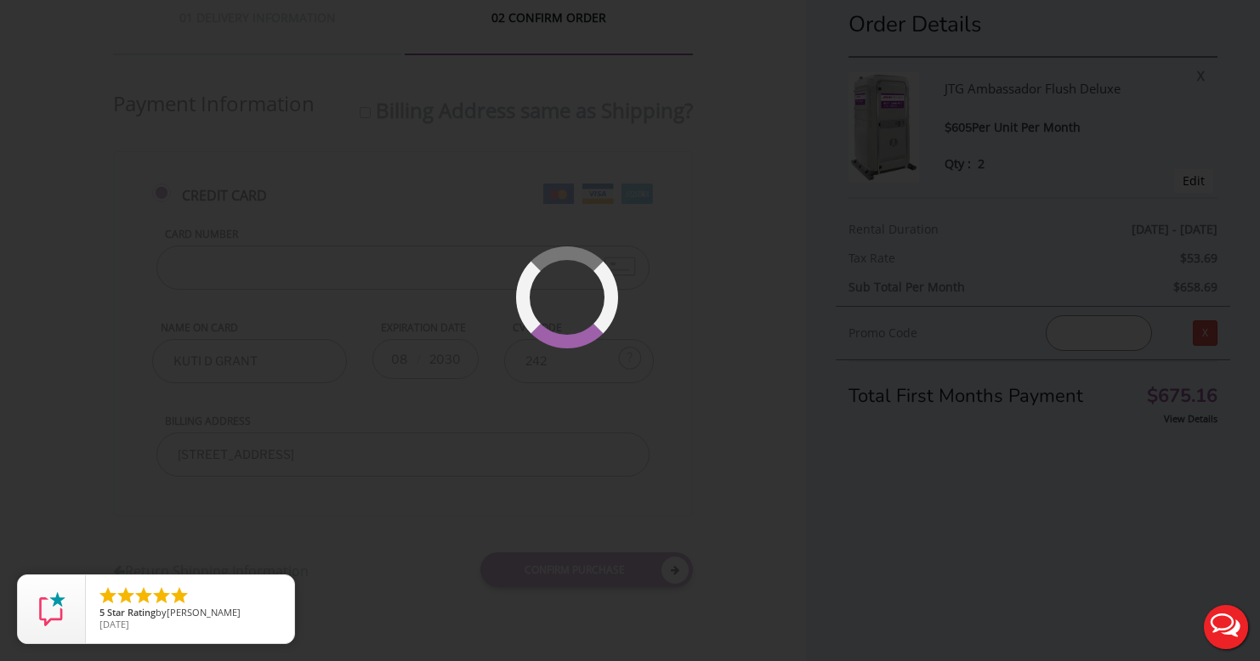
click at [586, 339] on div at bounding box center [617, 348] width 128 height 128
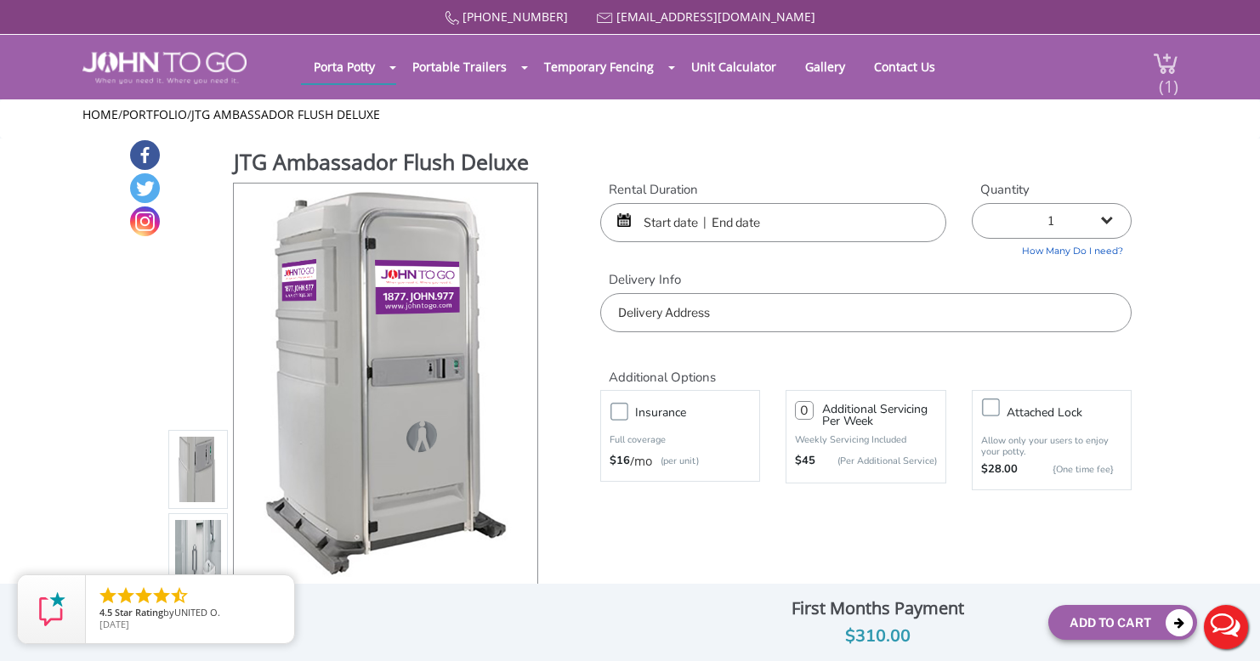
click at [1164, 66] on span "(1)" at bounding box center [1168, 79] width 20 height 37
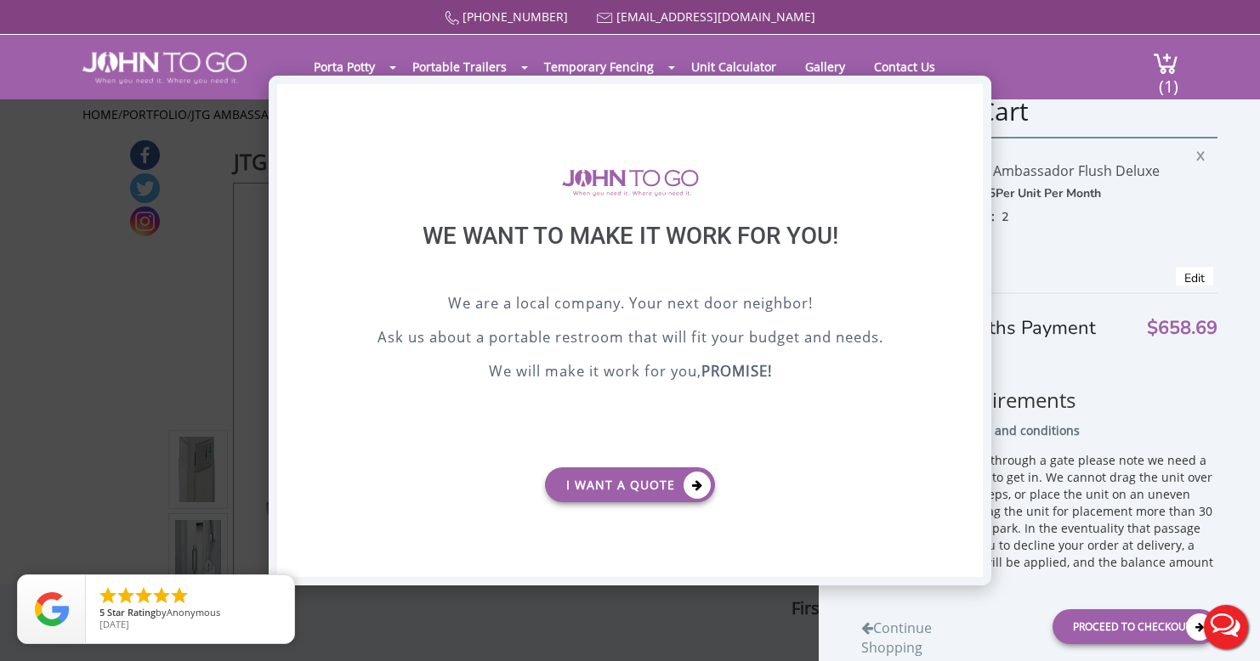
click at [969, 95] on div "X" at bounding box center [969, 98] width 26 height 29
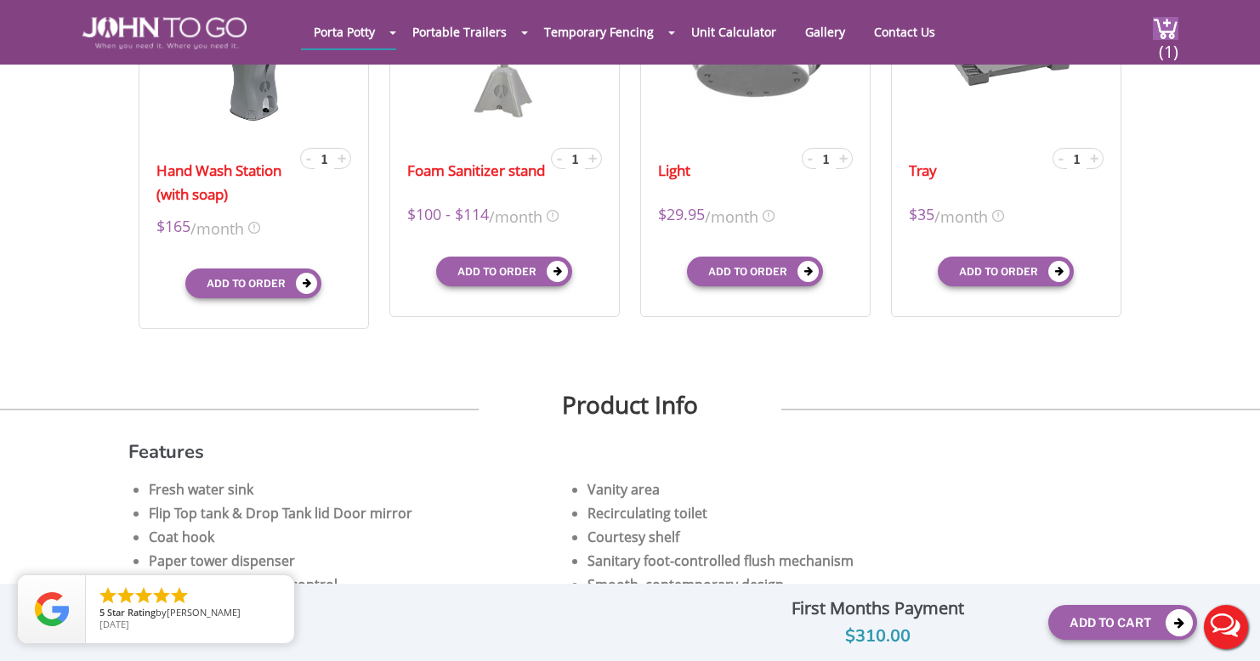
scroll to position [850, 0]
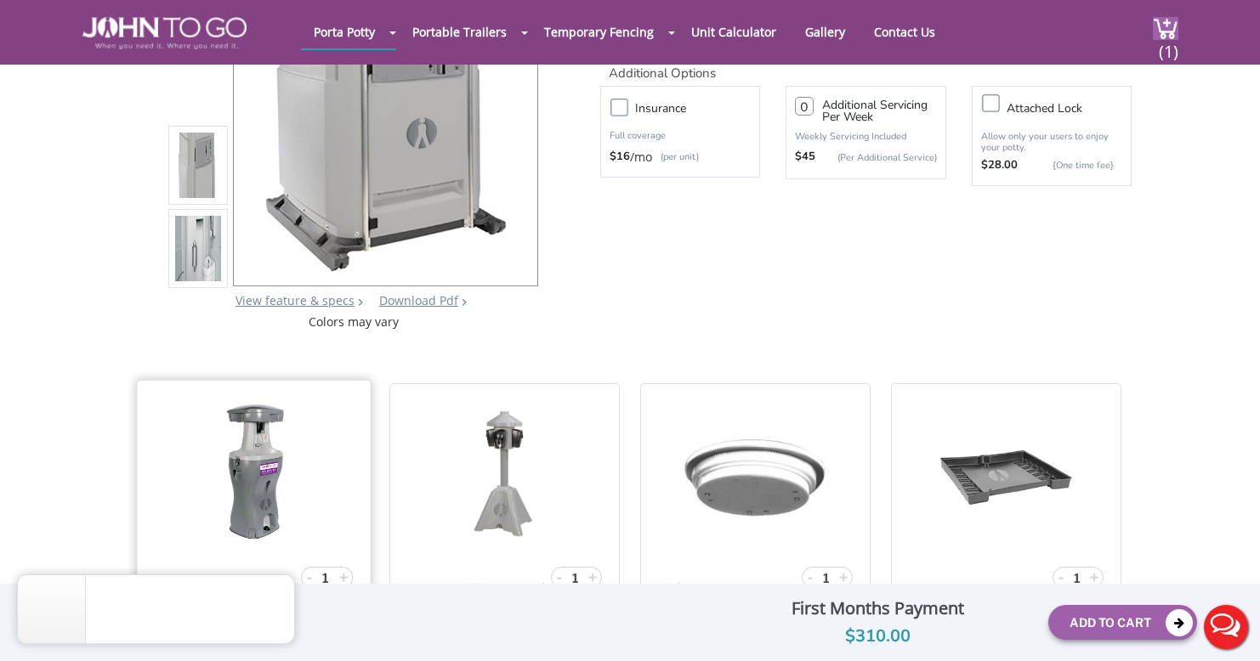
scroll to position [0, 0]
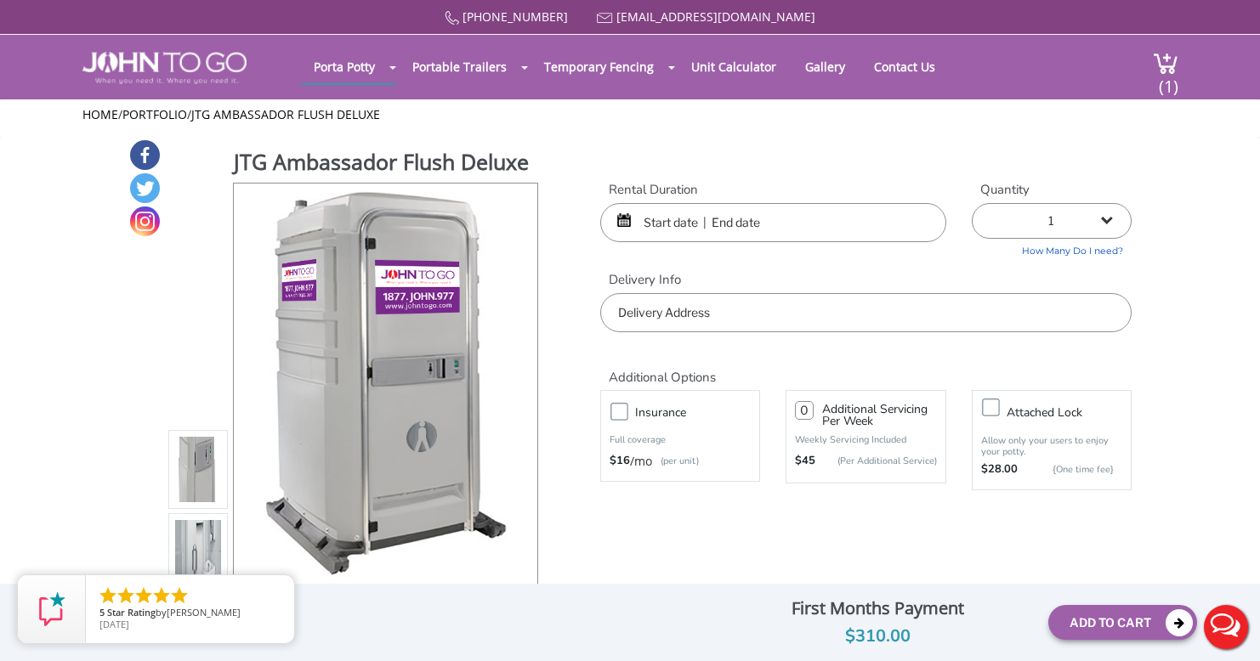
drag, startPoint x: 502, startPoint y: 283, endPoint x: 1102, endPoint y: 216, distance: 603.0
click at [1101, 216] on select "1 2 (5% discount) 3 (8% discount) 4 (10% discount) 5 (12% discount) 6 (12% disc…" at bounding box center [1052, 221] width 160 height 36
select select "3"
click at [972, 203] on select "1 2 (5% discount) 3 (8% discount) 4 (10% discount) 5 (12% discount) 6 (12% disc…" at bounding box center [1052, 221] width 160 height 36
type input "0"
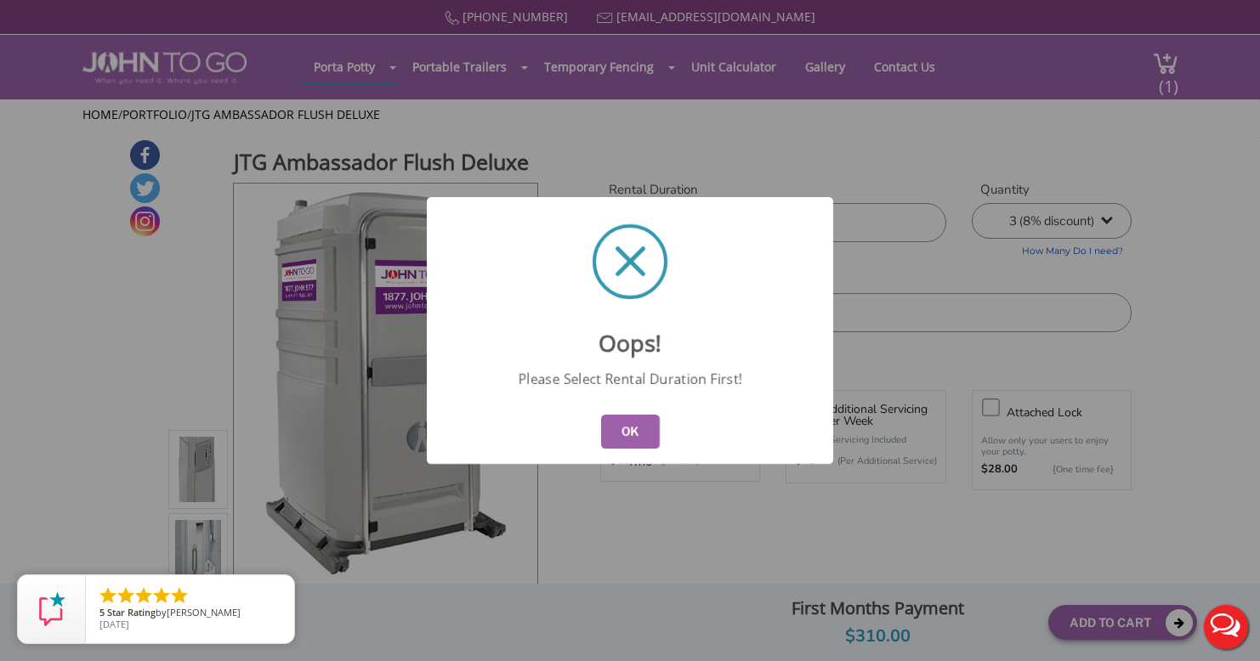
click at [640, 432] on button "OK" at bounding box center [630, 432] width 59 height 34
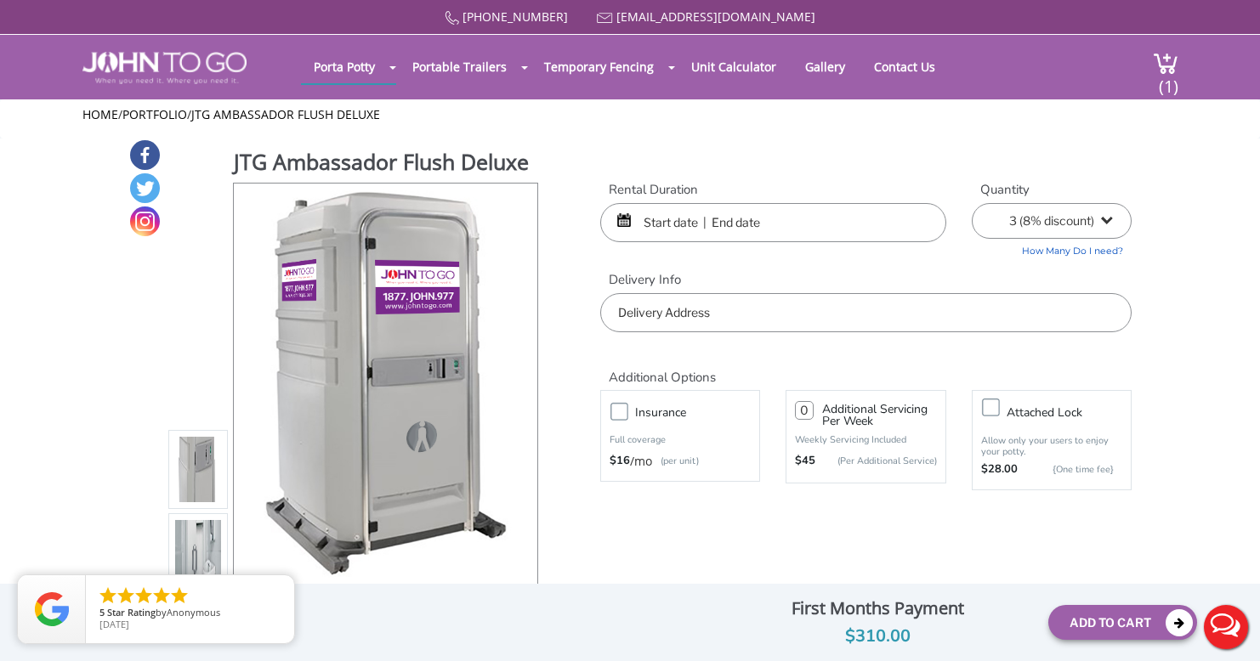
click at [1108, 214] on select "1 2 (5% discount) 3 (8% discount) 4 (10% discount) 5 (12% discount) 6 (12% disc…" at bounding box center [1052, 221] width 160 height 36
select select "2"
click at [972, 203] on select "1 2 (5% discount) 3 (8% discount) 4 (10% discount) 5 (12% discount) 6 (12% disc…" at bounding box center [1052, 221] width 160 height 36
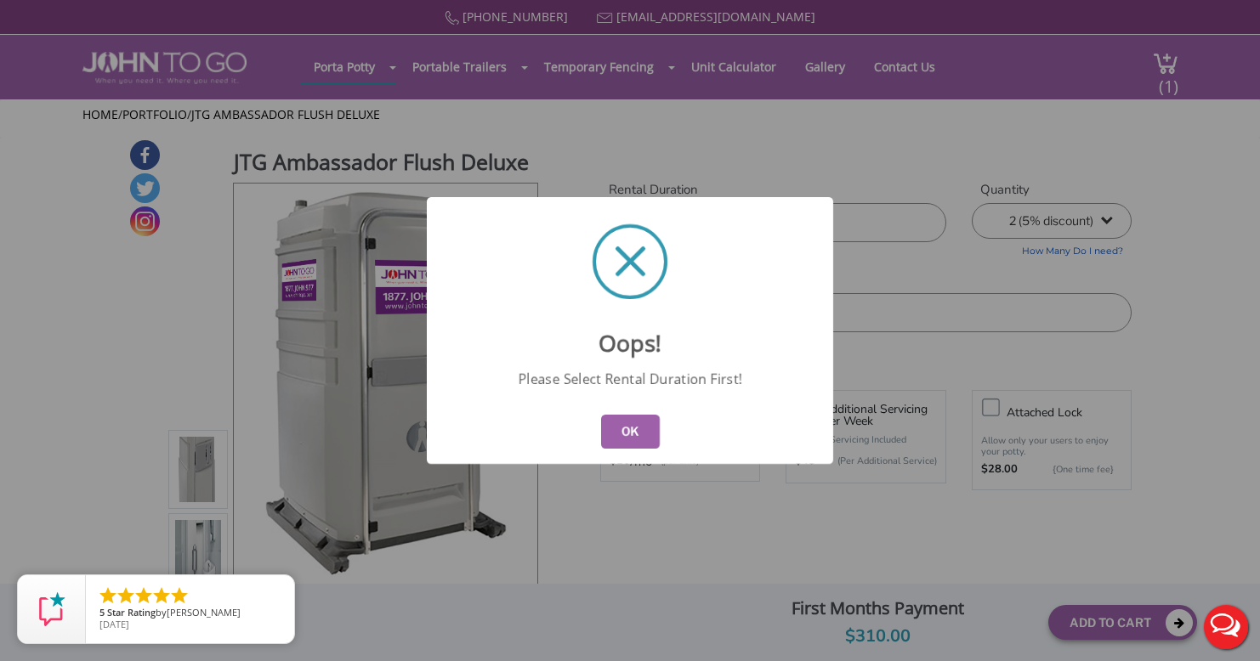
click at [680, 429] on div "OK" at bounding box center [630, 431] width 406 height 65
click at [637, 429] on button "OK" at bounding box center [630, 432] width 59 height 34
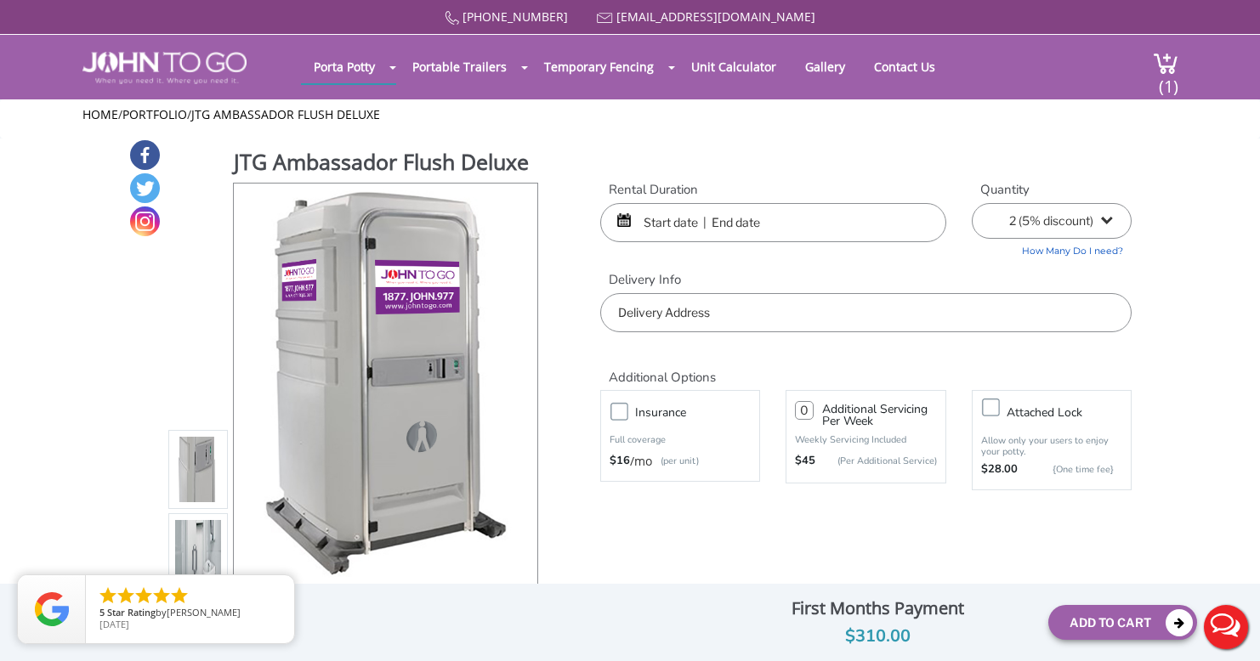
click at [684, 226] on input "text" at bounding box center [773, 222] width 346 height 39
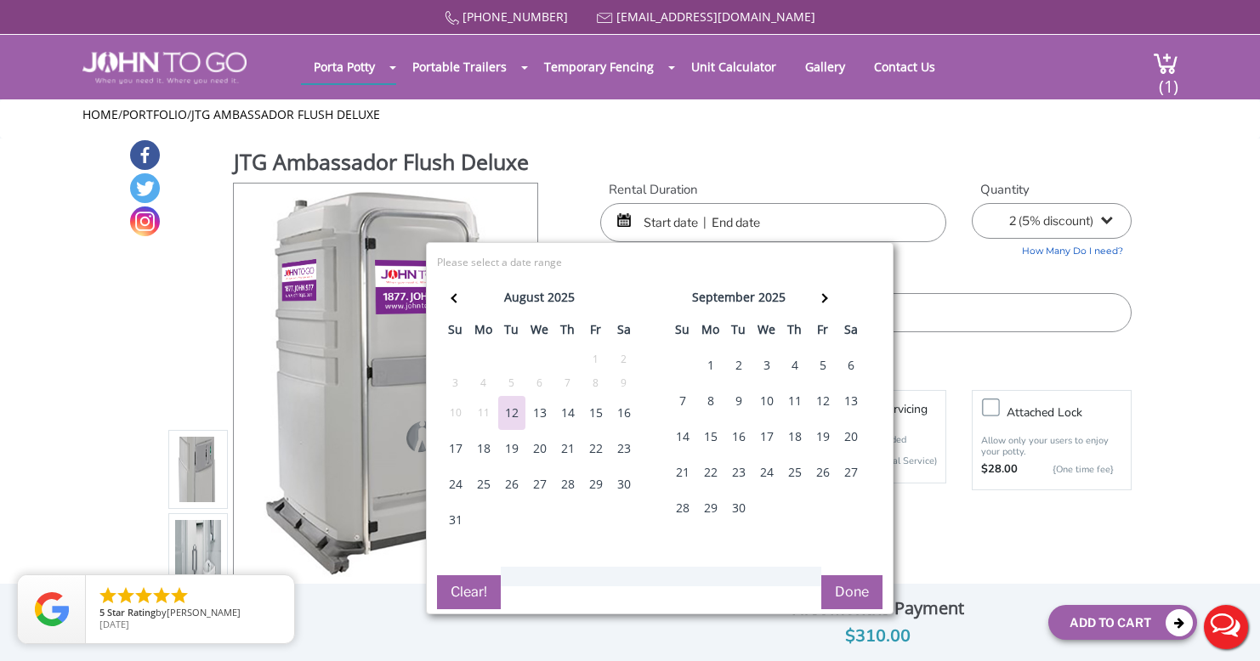
drag, startPoint x: 592, startPoint y: 415, endPoint x: 599, endPoint y: 421, distance: 9.7
click at [591, 415] on div "15" at bounding box center [595, 413] width 27 height 34
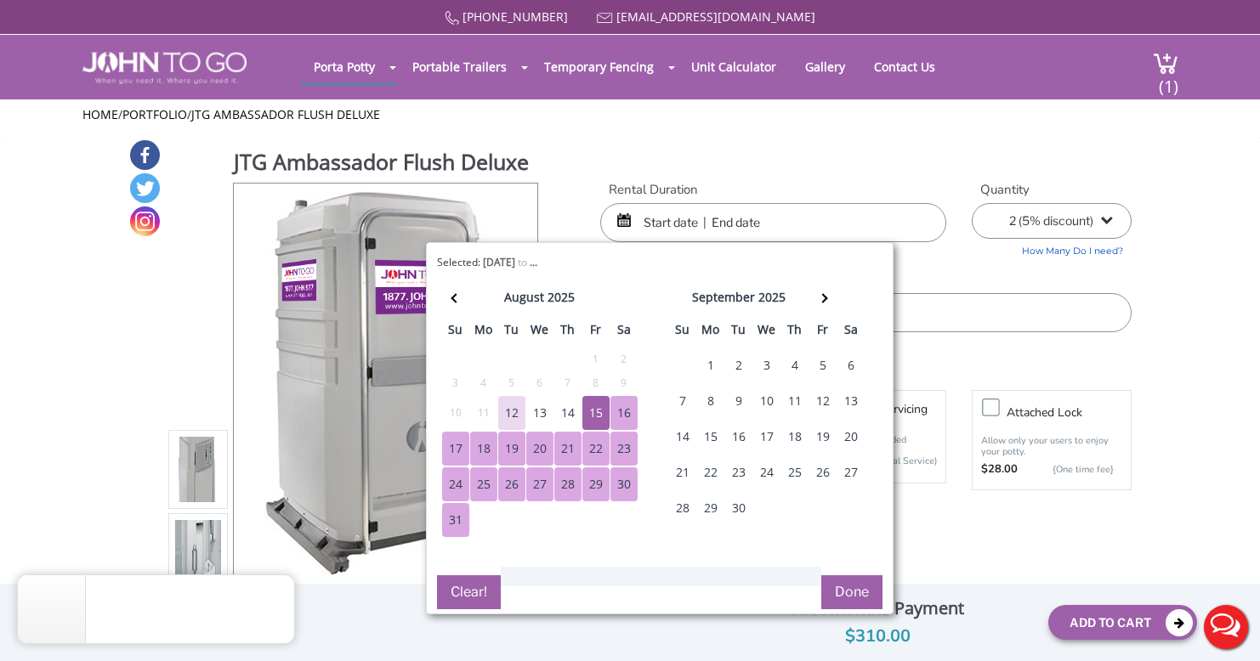
click at [456, 522] on div "31" at bounding box center [455, 520] width 27 height 34
type input "08/15/2025 to 08/31/2025"
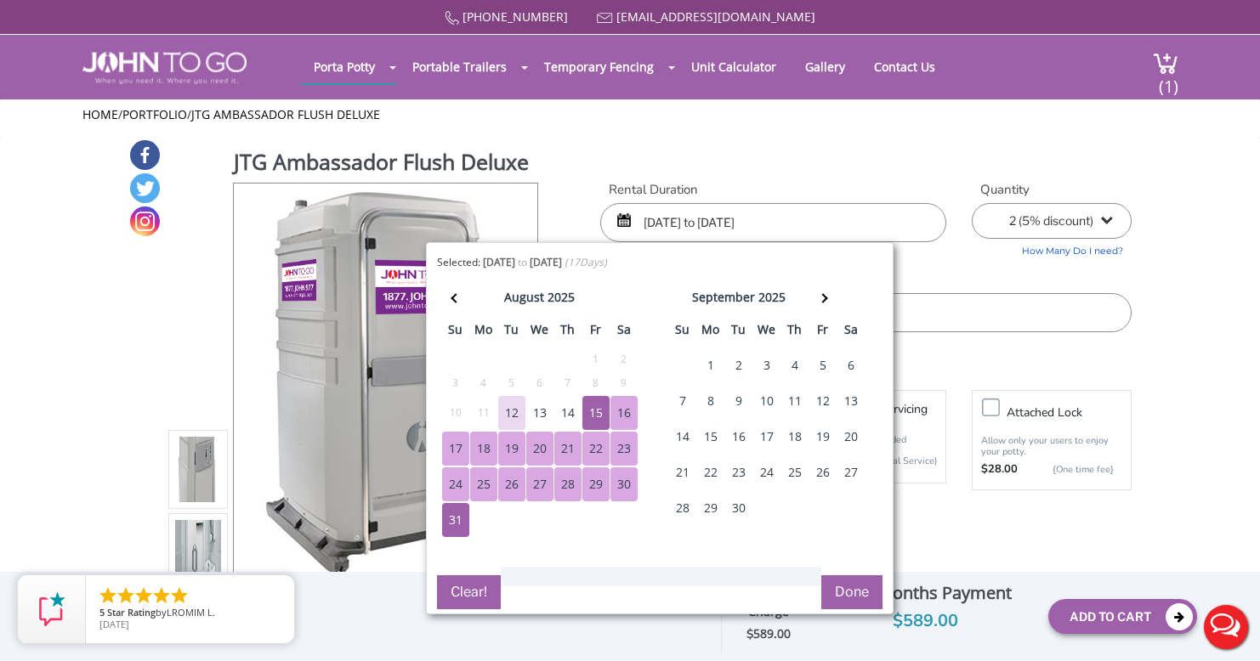
click at [837, 598] on button "Done" at bounding box center [851, 592] width 61 height 34
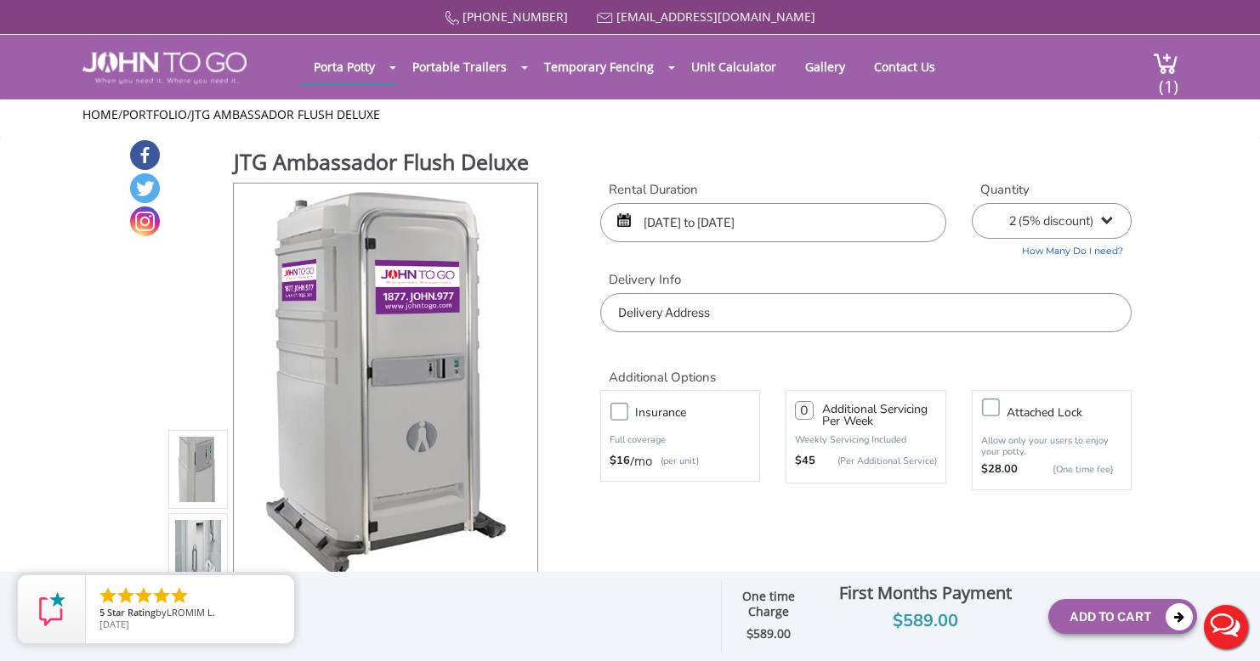
click at [933, 309] on input "text" at bounding box center [865, 312] width 531 height 39
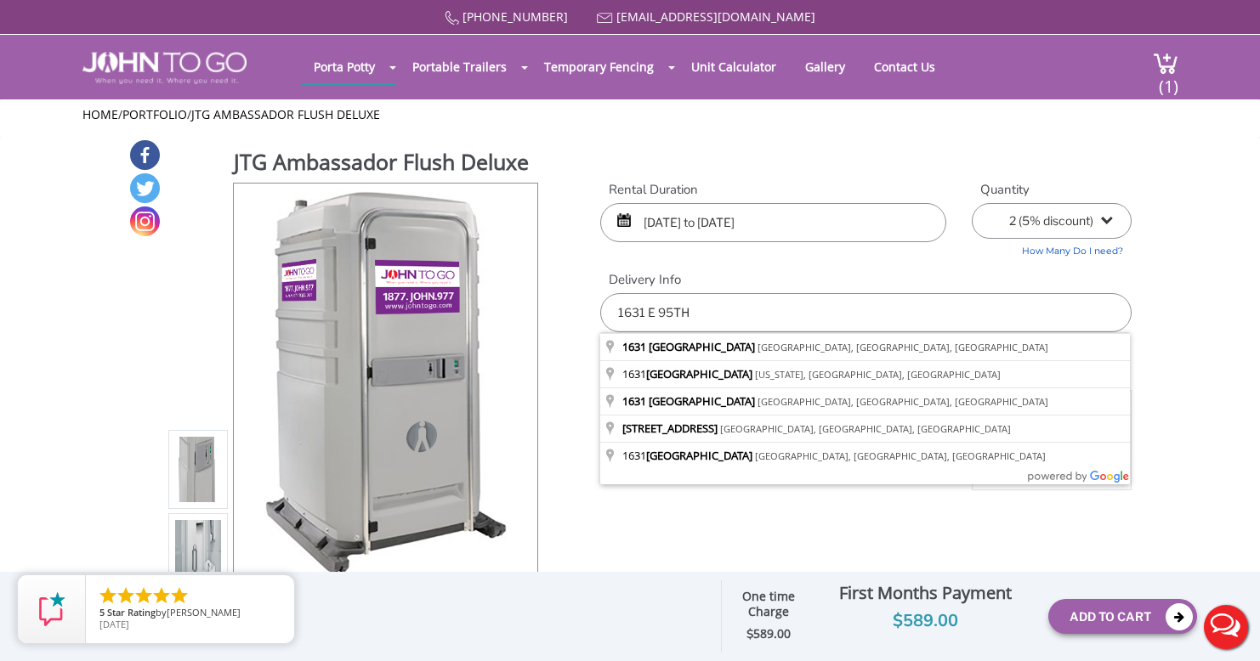
click at [672, 315] on input "1631 E 95TH" at bounding box center [865, 312] width 531 height 39
type input "1631 East 96th Street, Brooklyn, NY, USA"
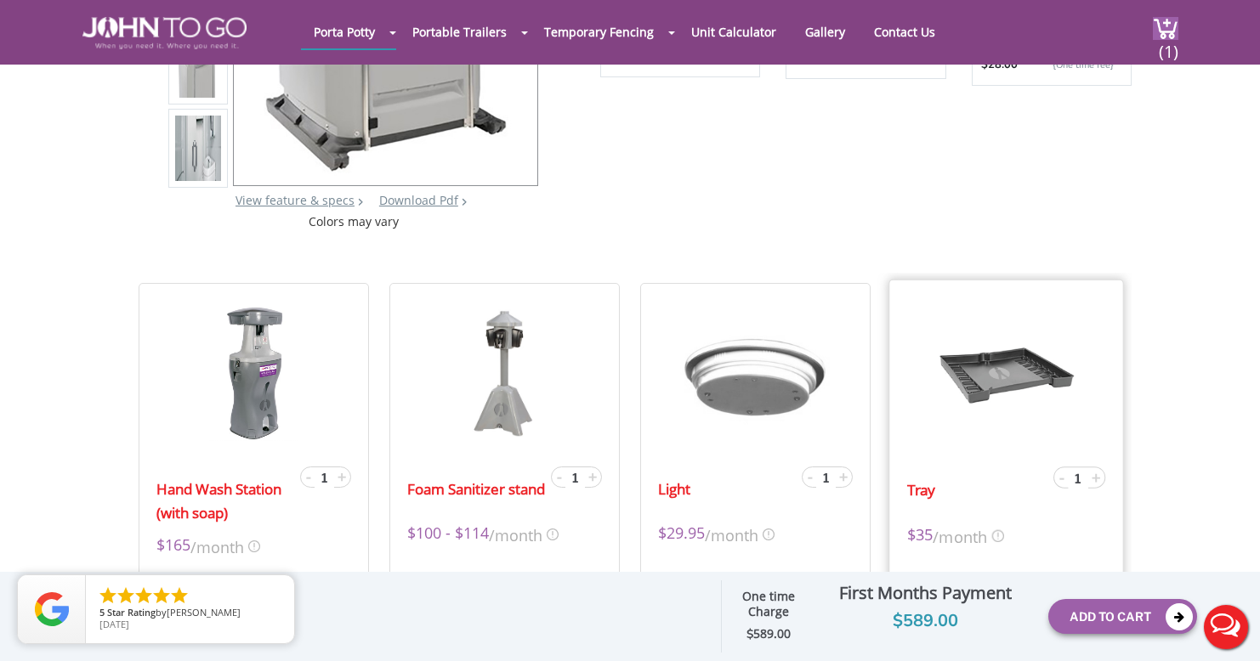
scroll to position [85, 0]
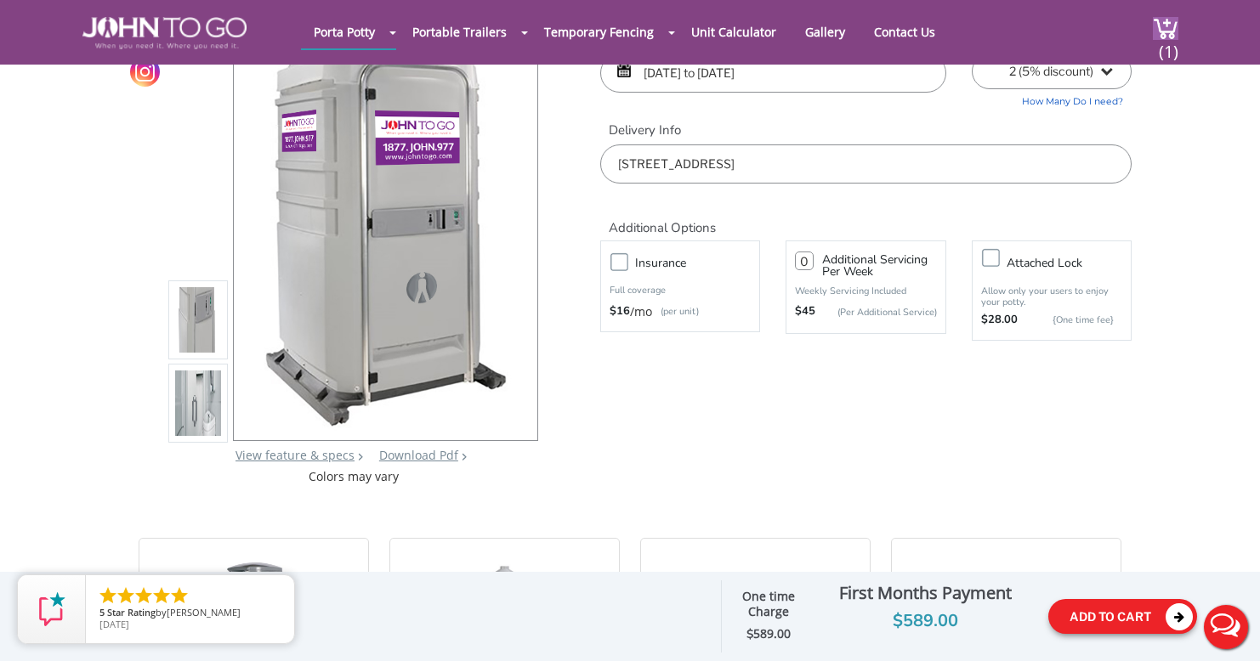
click at [1123, 624] on button "Add To Cart" at bounding box center [1122, 616] width 149 height 35
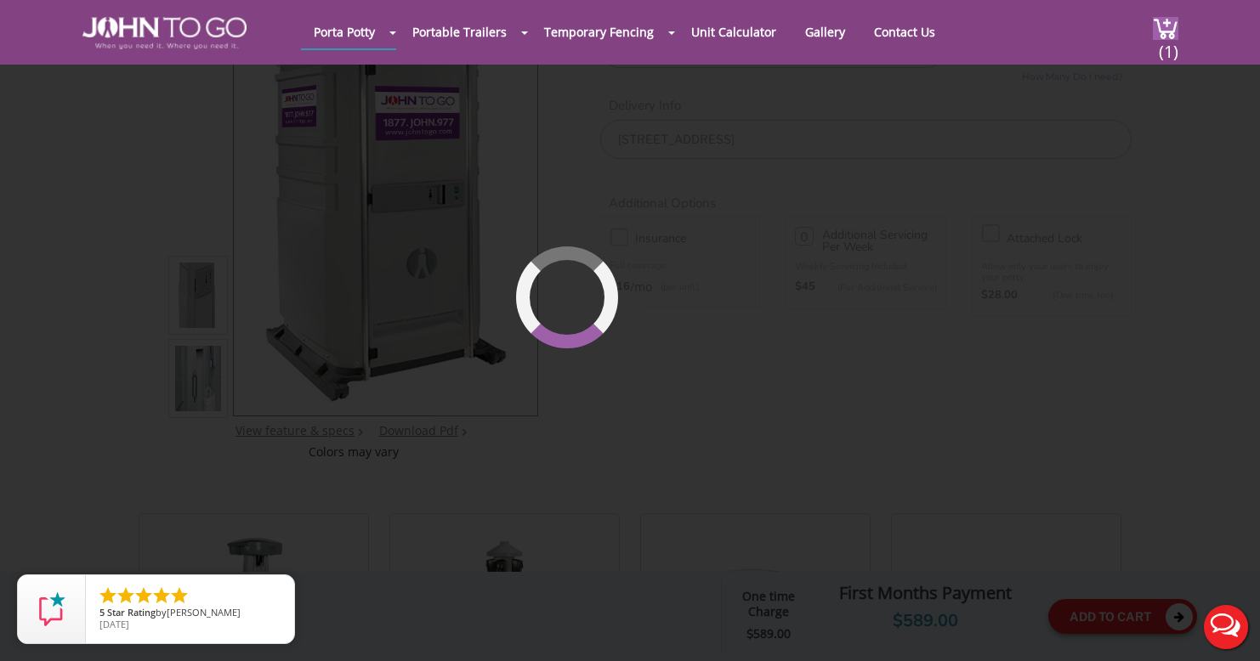
scroll to position [116, 0]
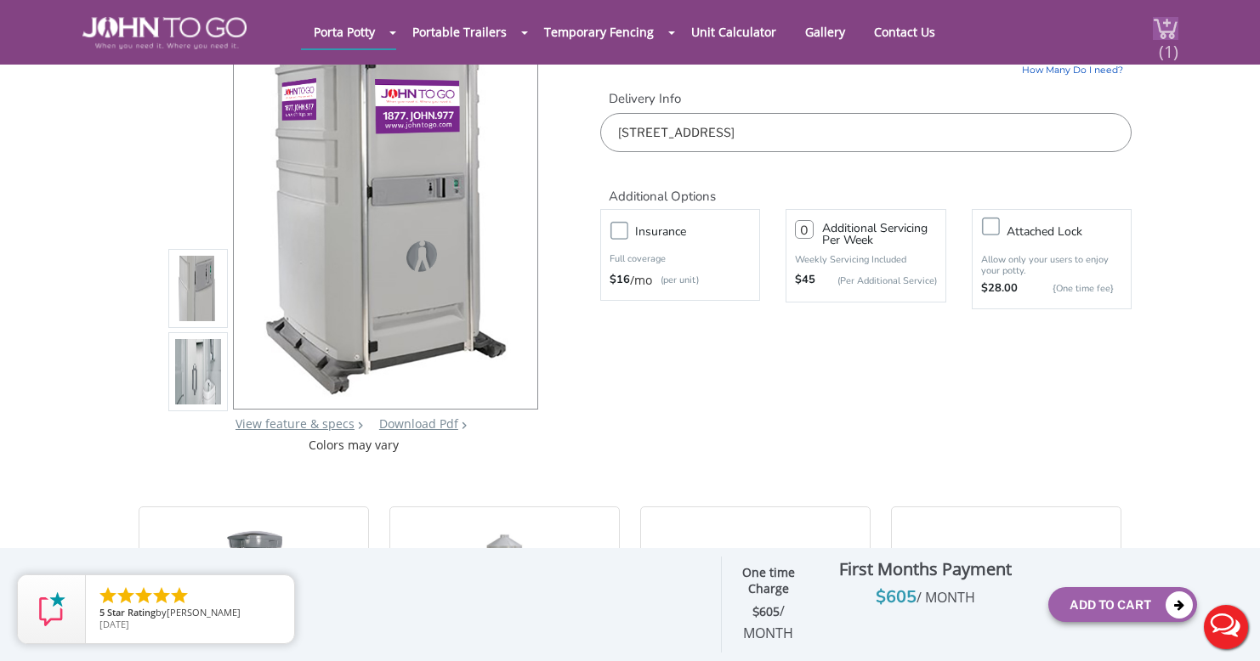
click at [1164, 35] on span "(1)" at bounding box center [1168, 44] width 20 height 37
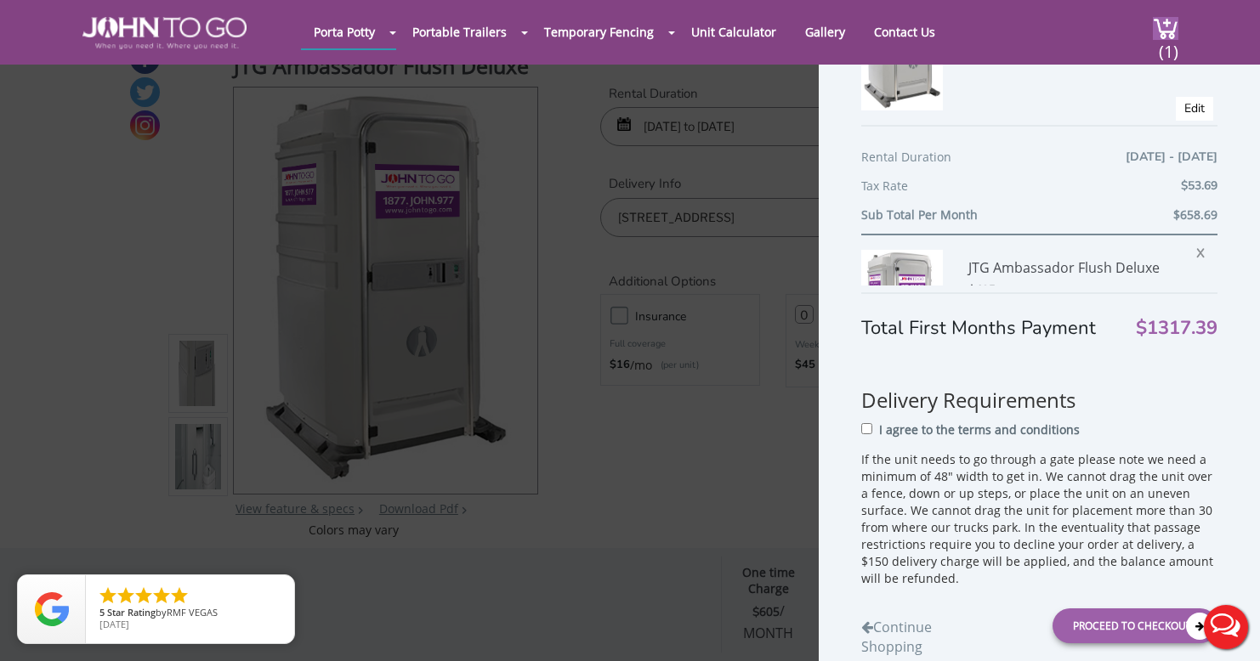
scroll to position [340, 0]
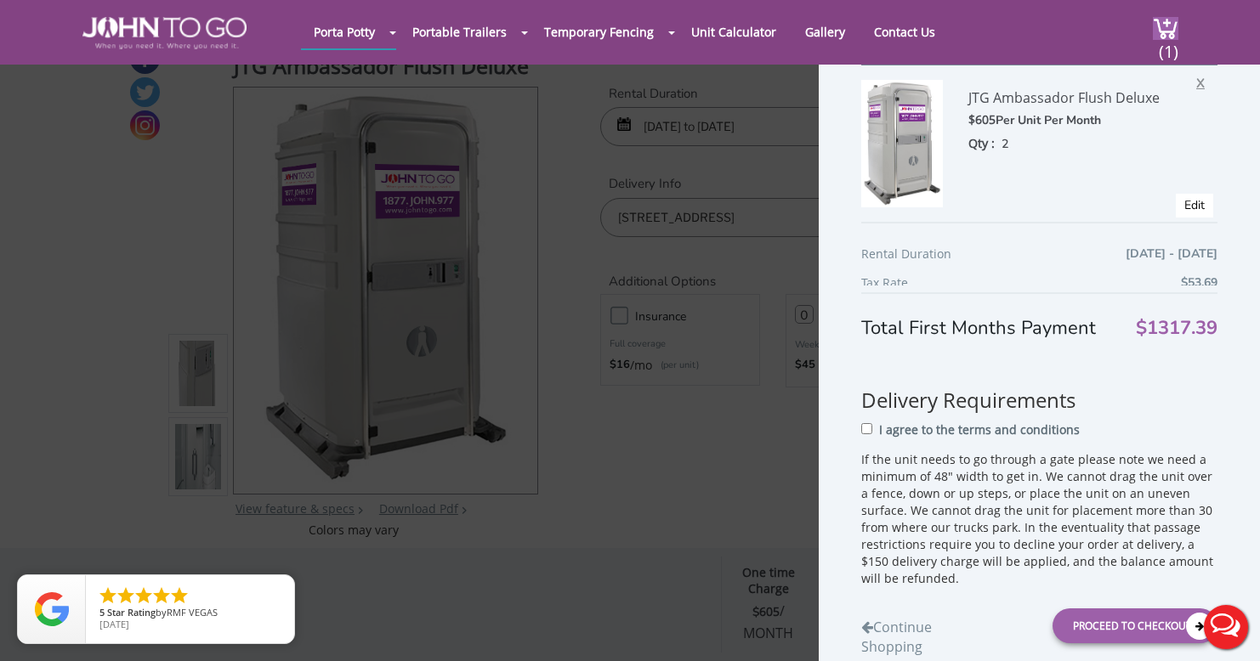
click at [1196, 84] on span "X" at bounding box center [1204, 81] width 17 height 22
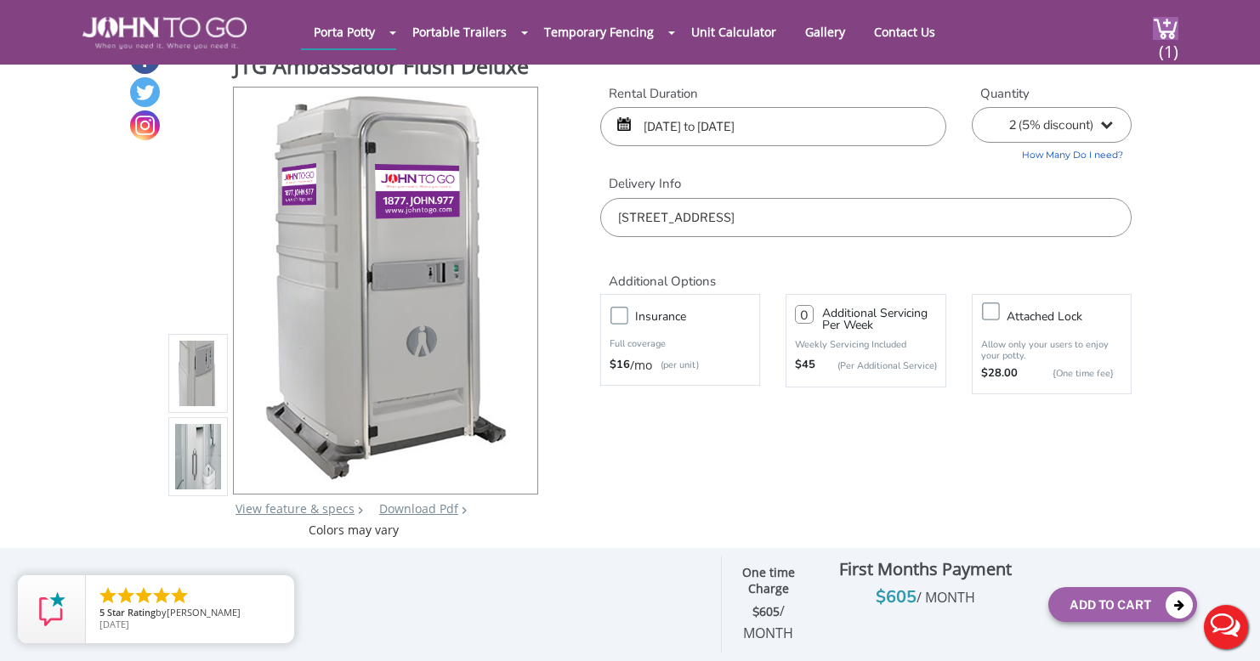
scroll to position [0, 0]
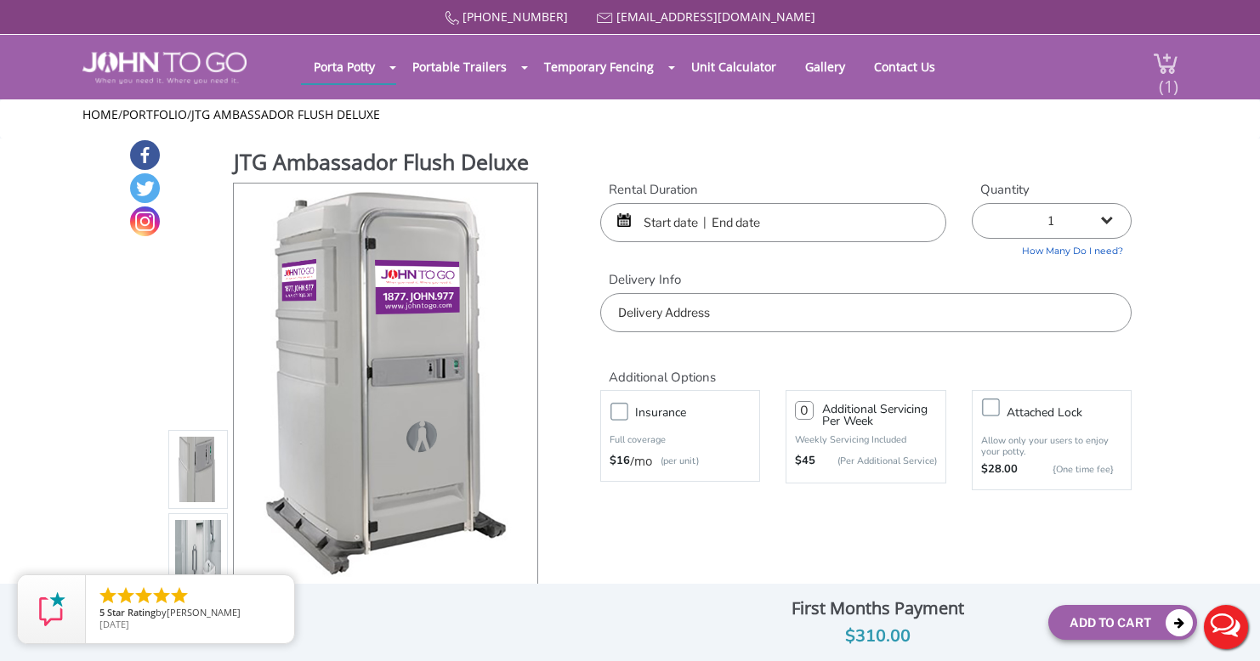
click at [1170, 90] on span "(1)" at bounding box center [1168, 79] width 20 height 37
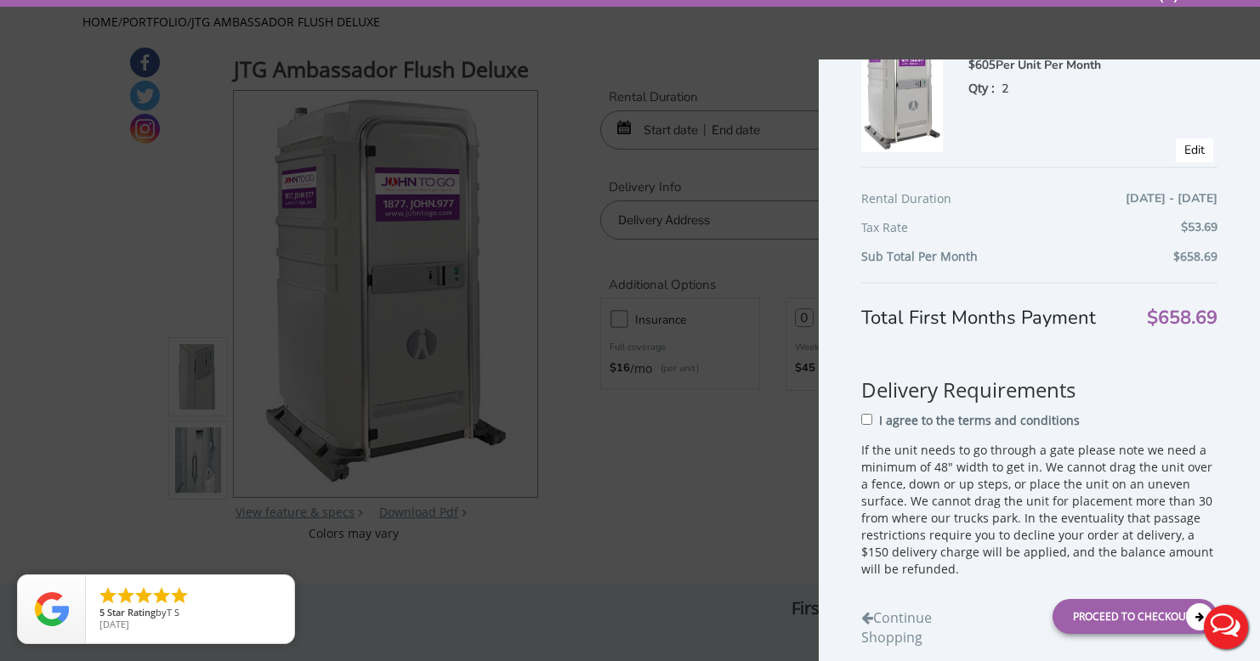
scroll to position [170, 0]
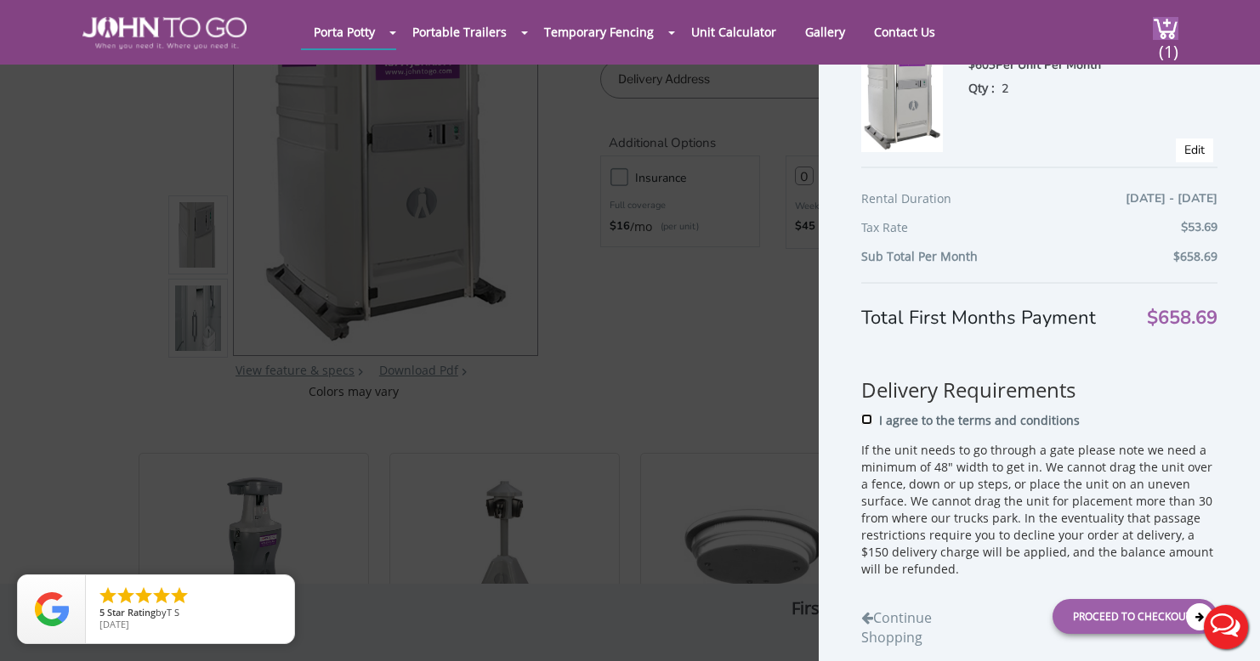
click at [870, 419] on input "I agree to the terms and conditions" at bounding box center [866, 419] width 11 height 11
checkbox input "true"
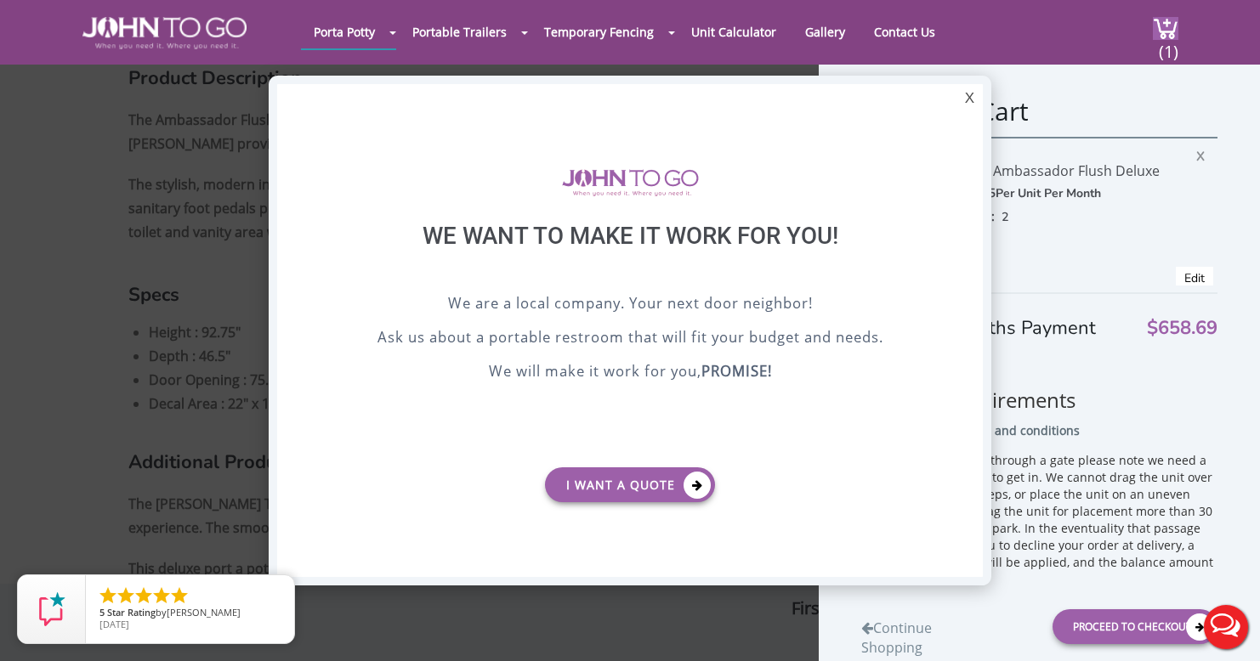
scroll to position [0, 0]
click at [970, 98] on div "X" at bounding box center [969, 98] width 26 height 29
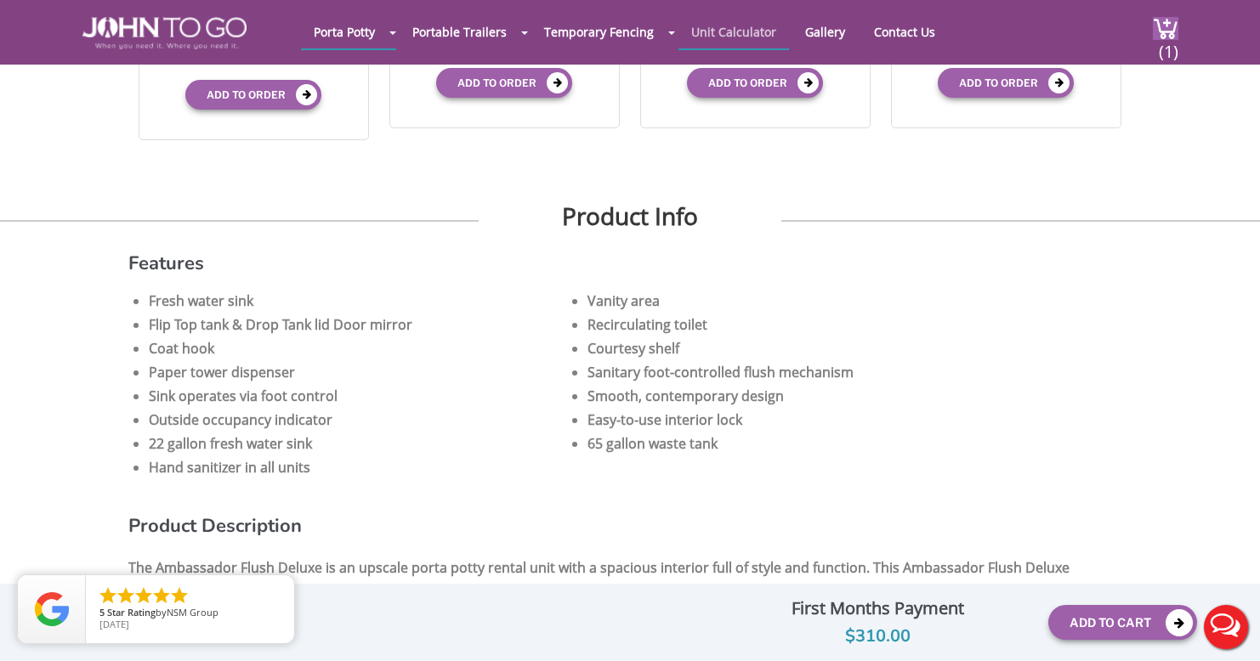
scroll to position [700, 0]
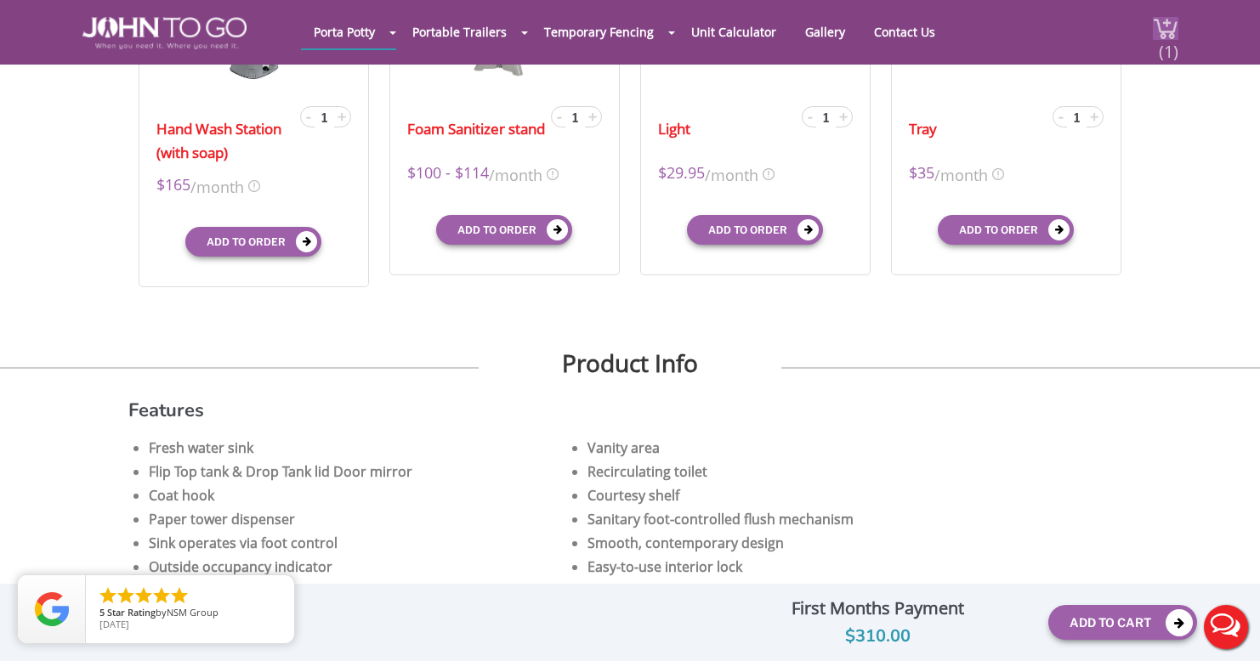
click at [1176, 31] on span "(1)" at bounding box center [1168, 44] width 20 height 37
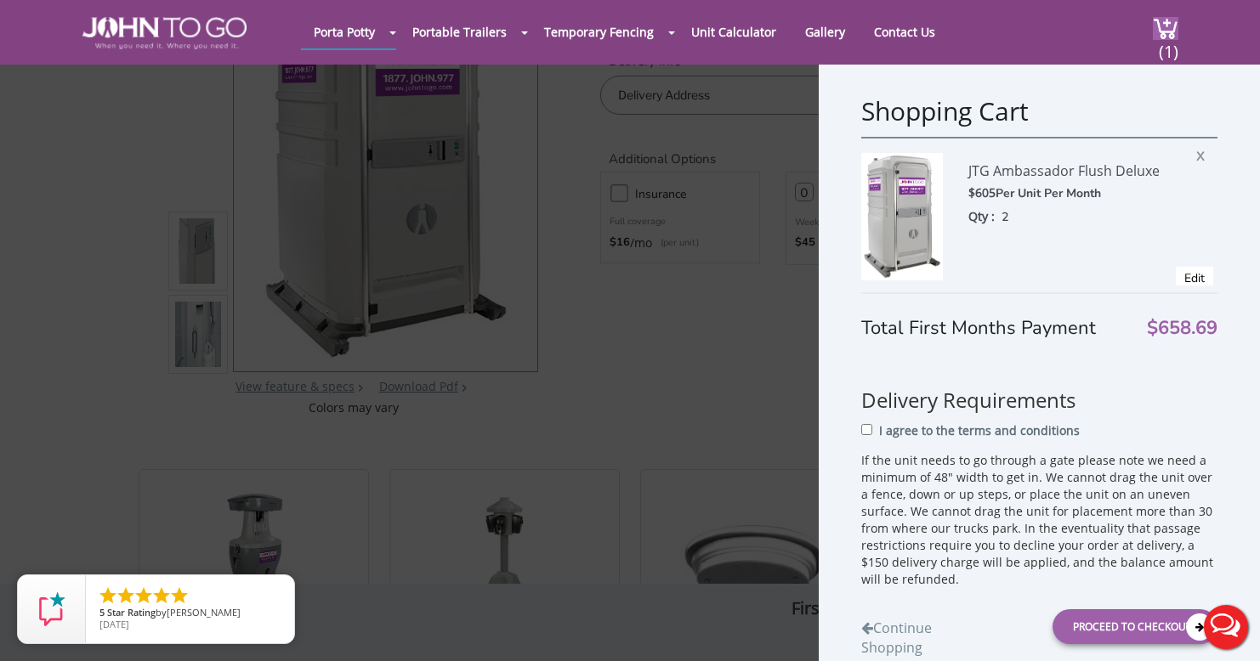
scroll to position [0, 0]
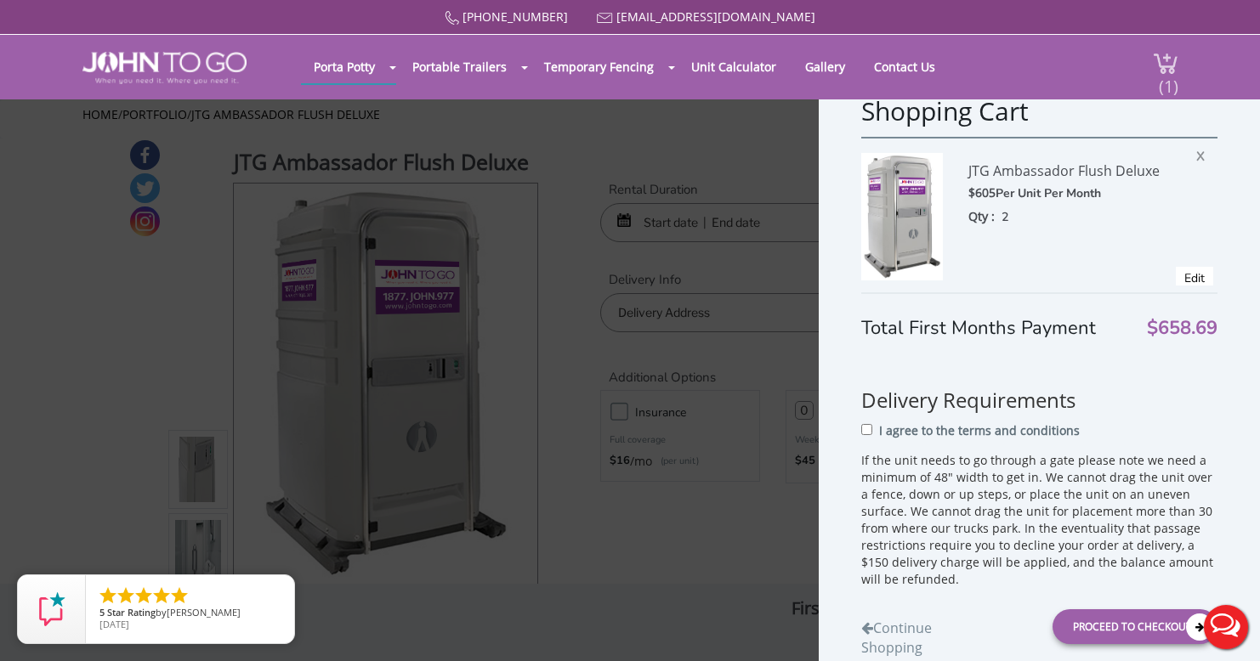
click at [1159, 65] on span "(1)" at bounding box center [1168, 79] width 20 height 37
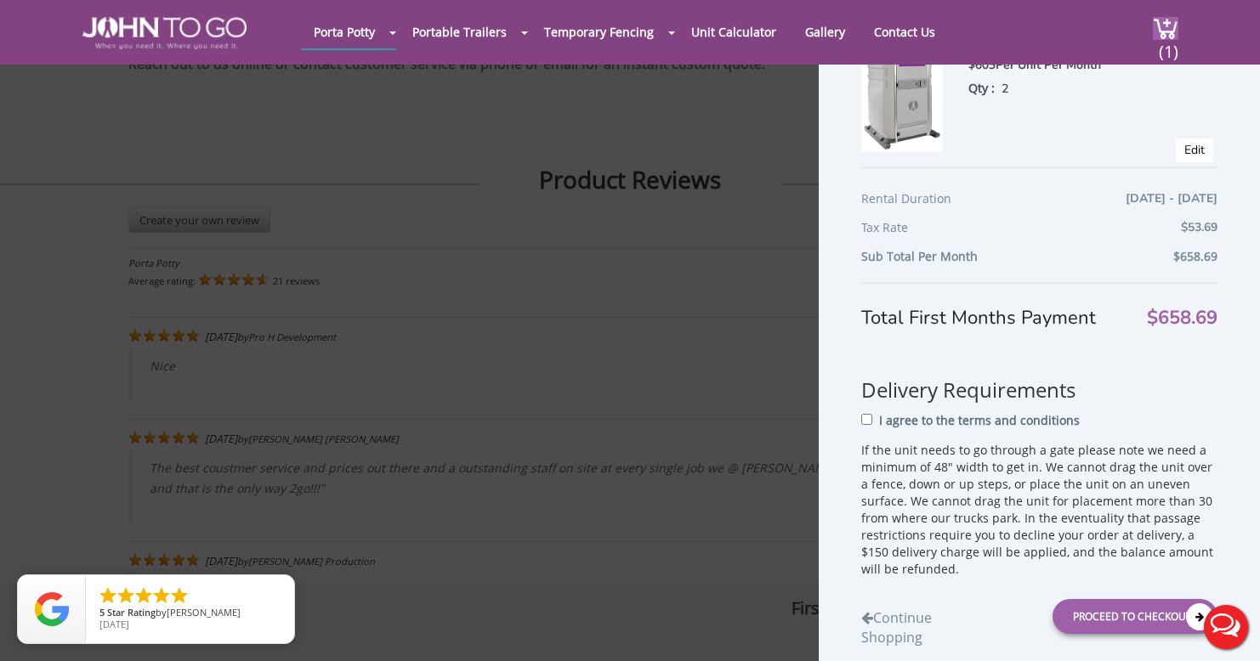
scroll to position [3825, 0]
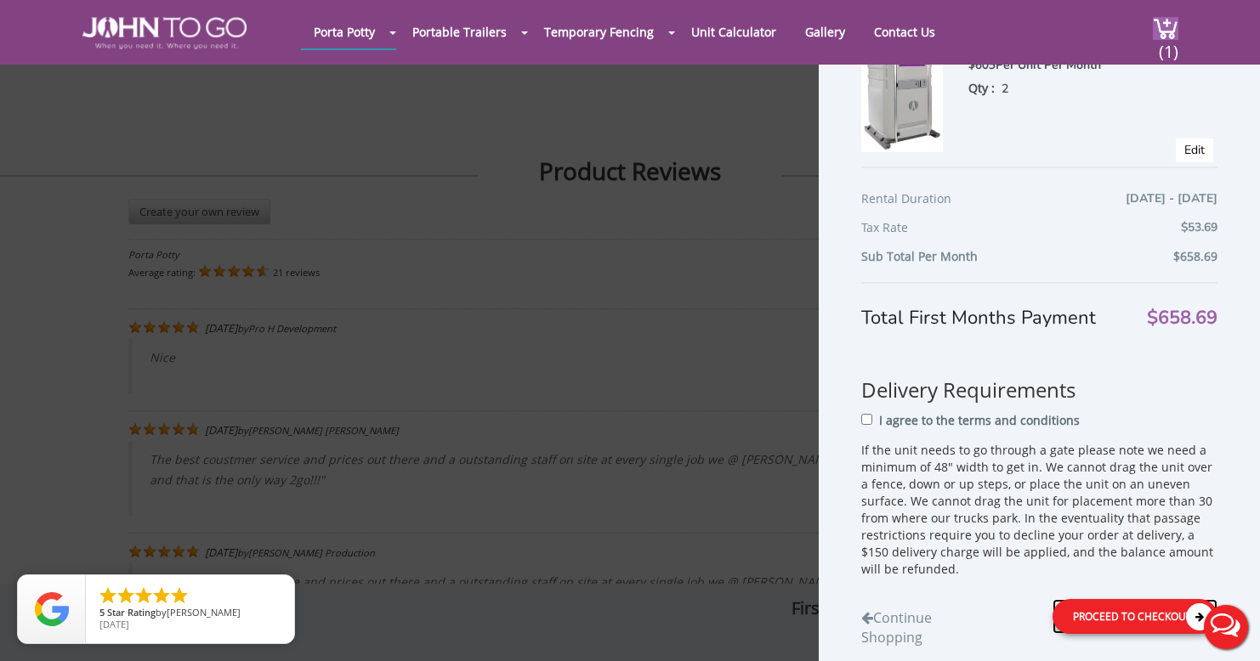
click at [1123, 617] on div "Proceed to Checkout" at bounding box center [1134, 616] width 165 height 35
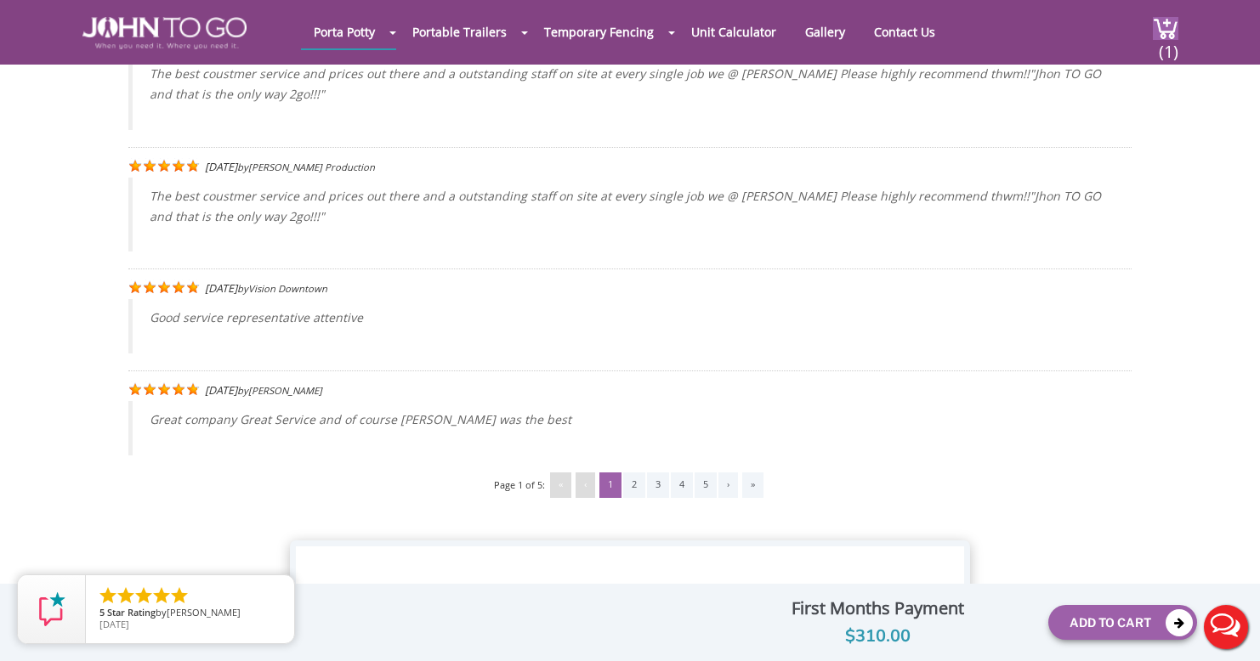
scroll to position [4368, 0]
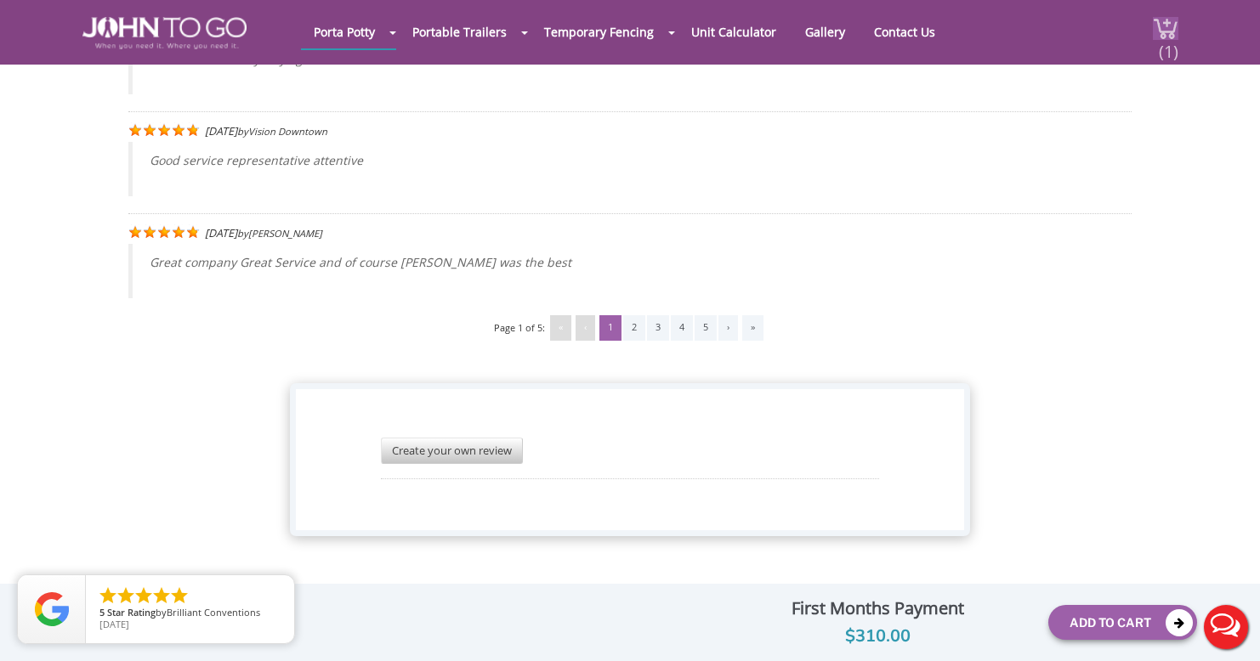
click at [1176, 33] on span "(1)" at bounding box center [1168, 44] width 20 height 37
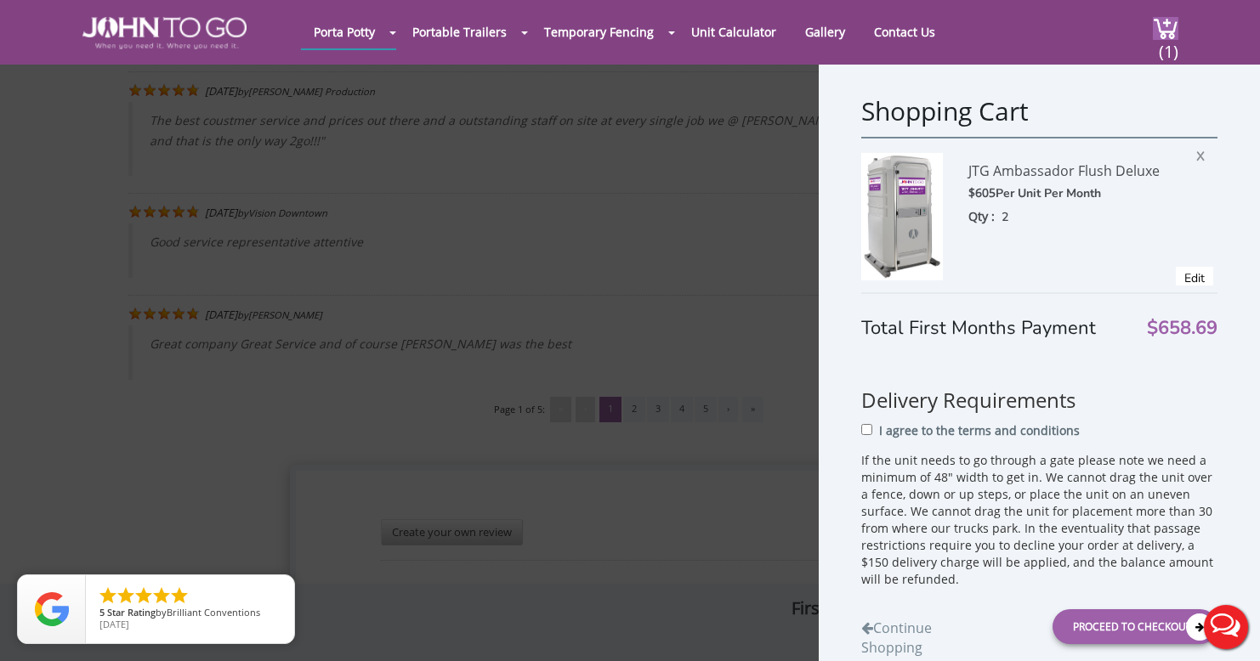
scroll to position [4283, 0]
